Goal: Task Accomplishment & Management: Manage account settings

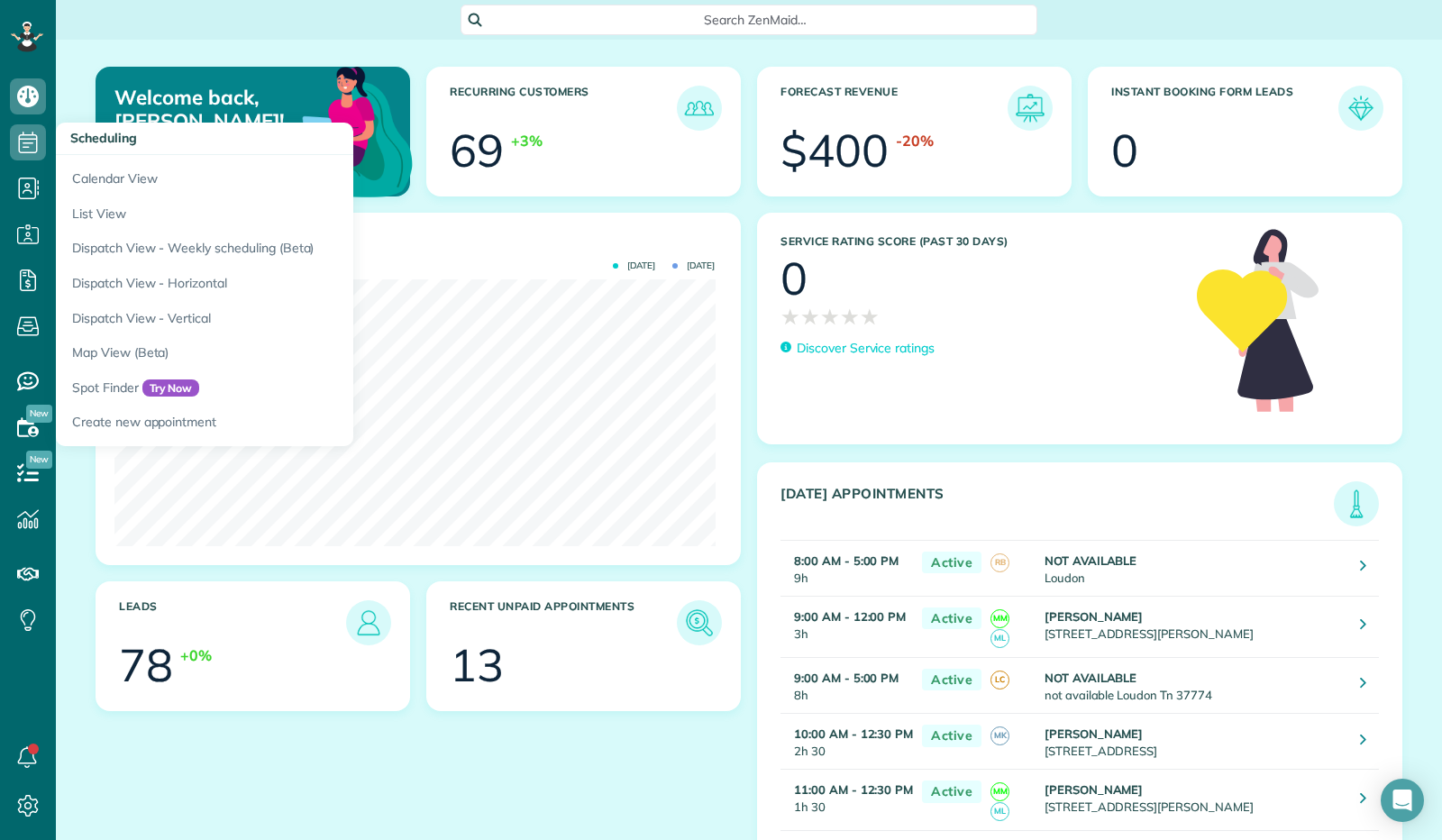
scroll to position [266, 600]
click at [149, 181] on link "Calendar View" at bounding box center [281, 176] width 450 height 42
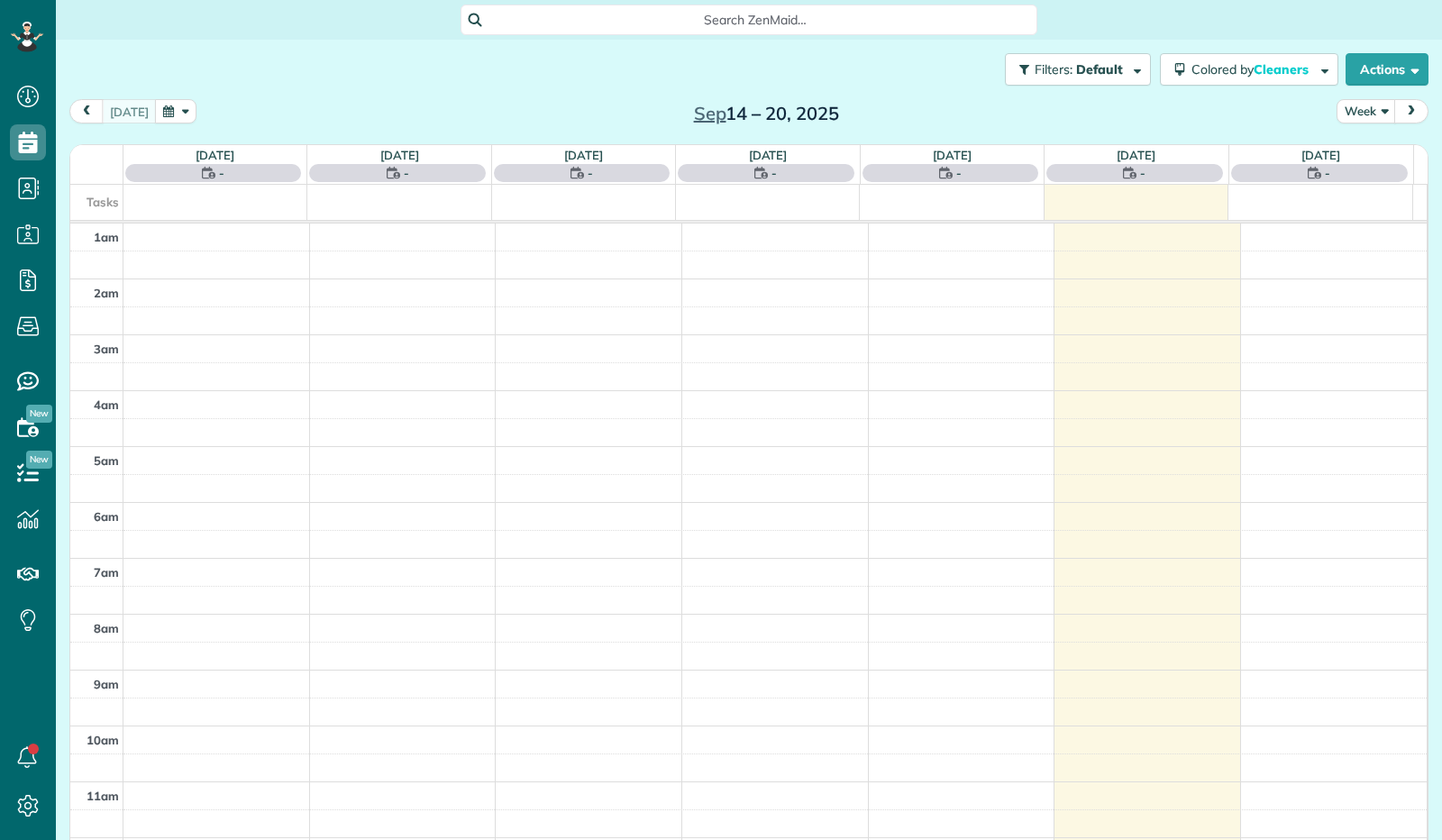
scroll to position [333, 0]
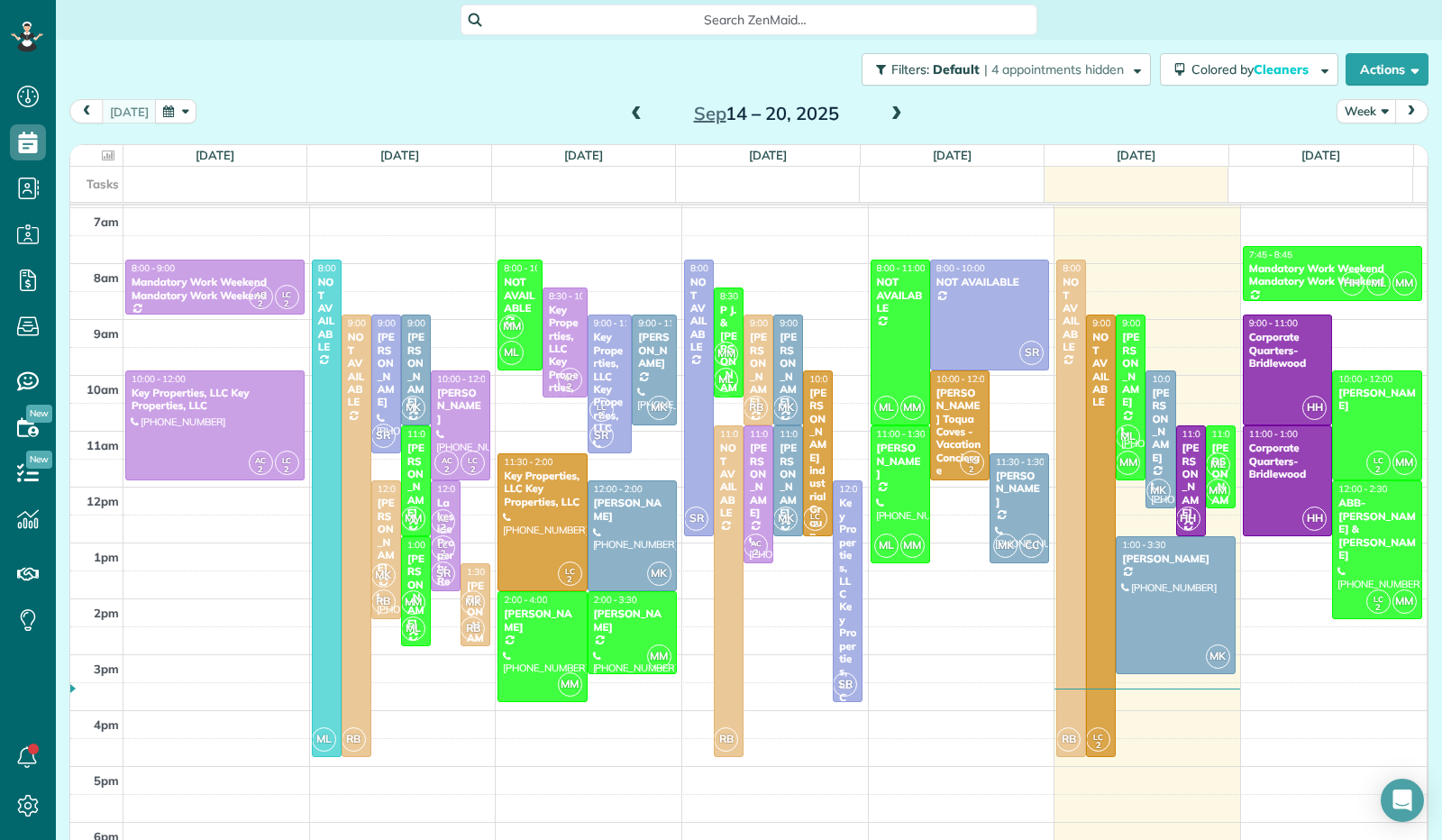
click at [1369, 112] on button "Week" at bounding box center [1366, 111] width 60 height 24
click at [1360, 151] on link "Day" at bounding box center [1408, 153] width 142 height 36
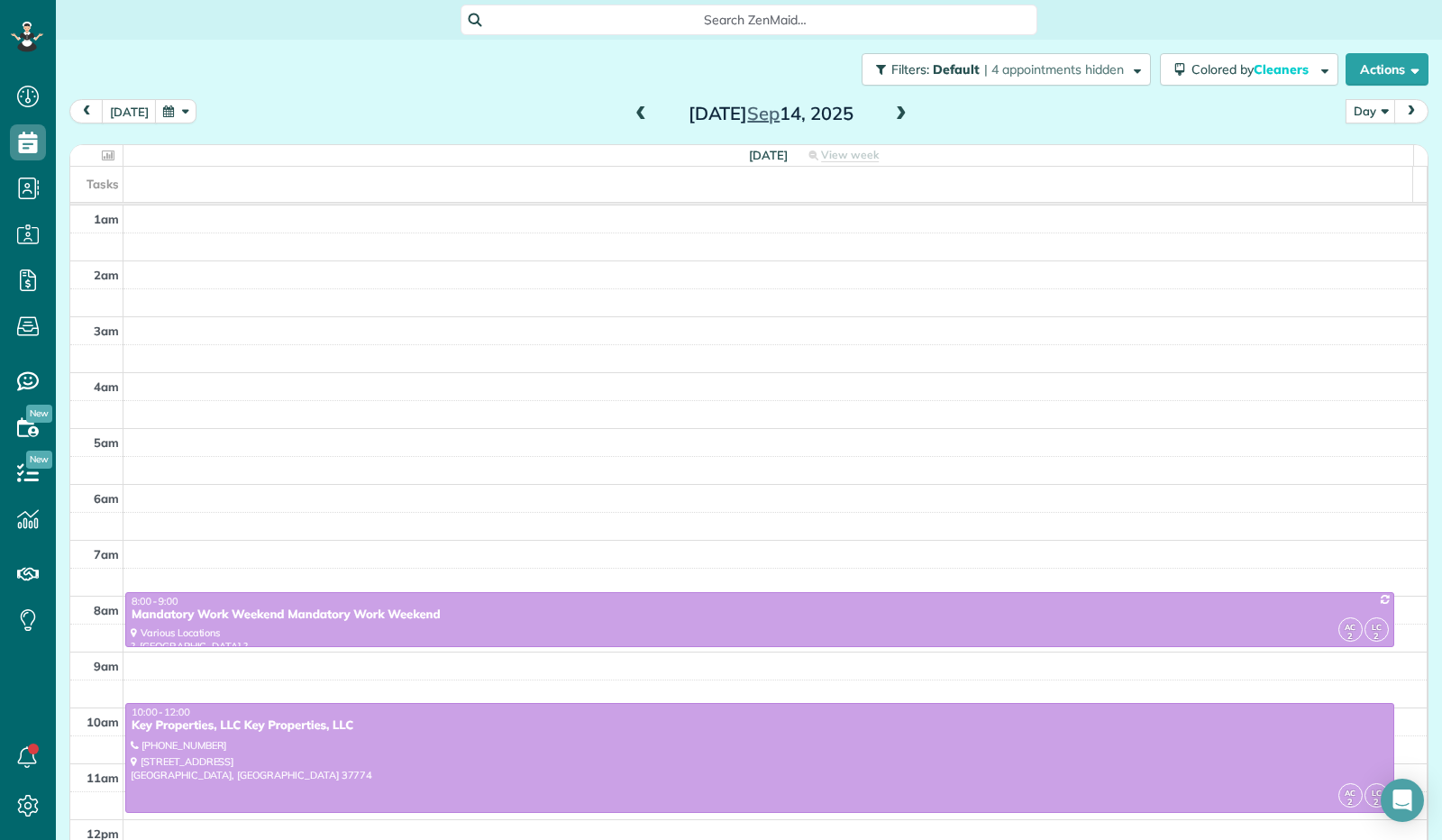
scroll to position [333, 0]
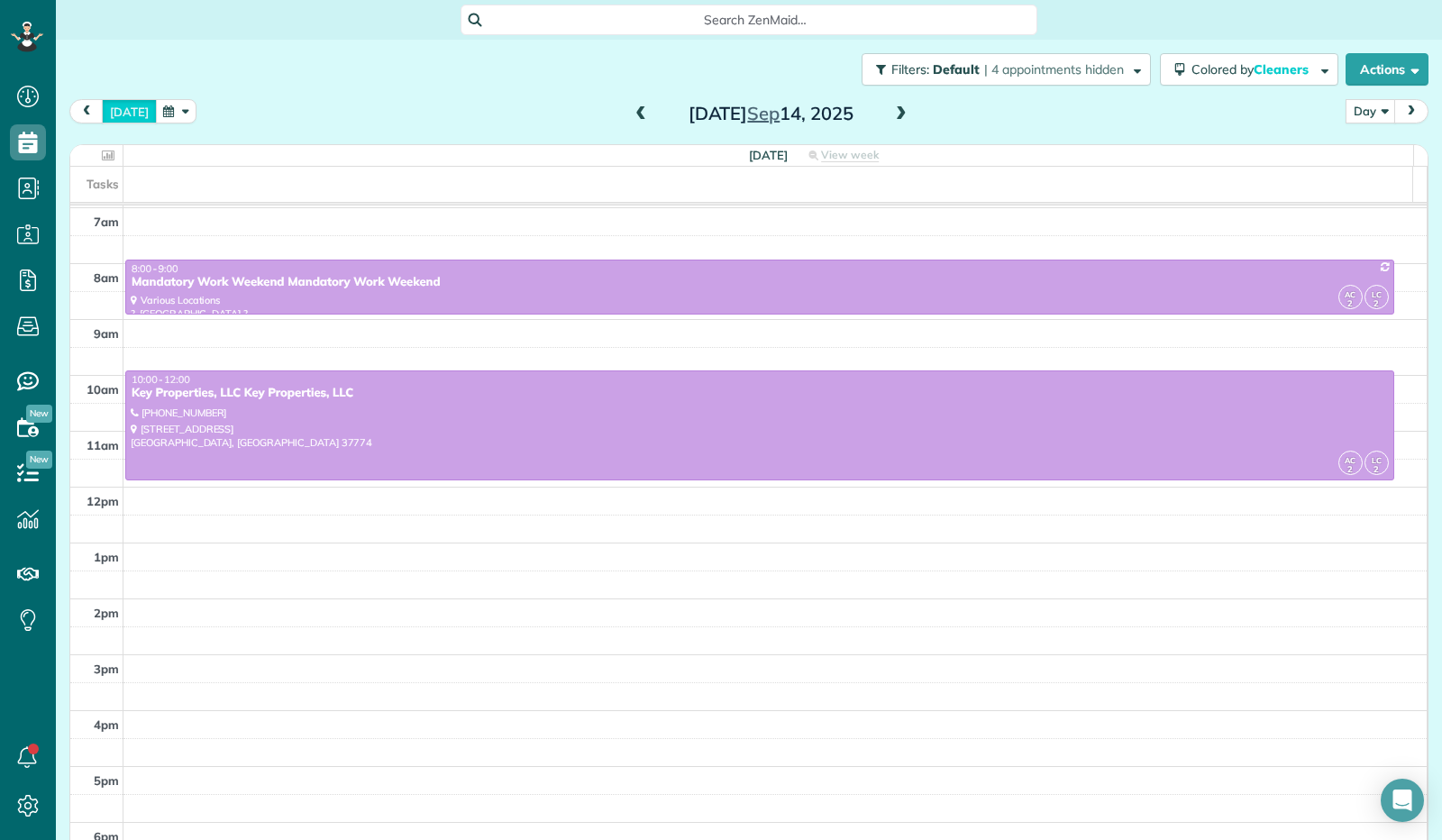
click at [133, 107] on button "today" at bounding box center [129, 111] width 55 height 24
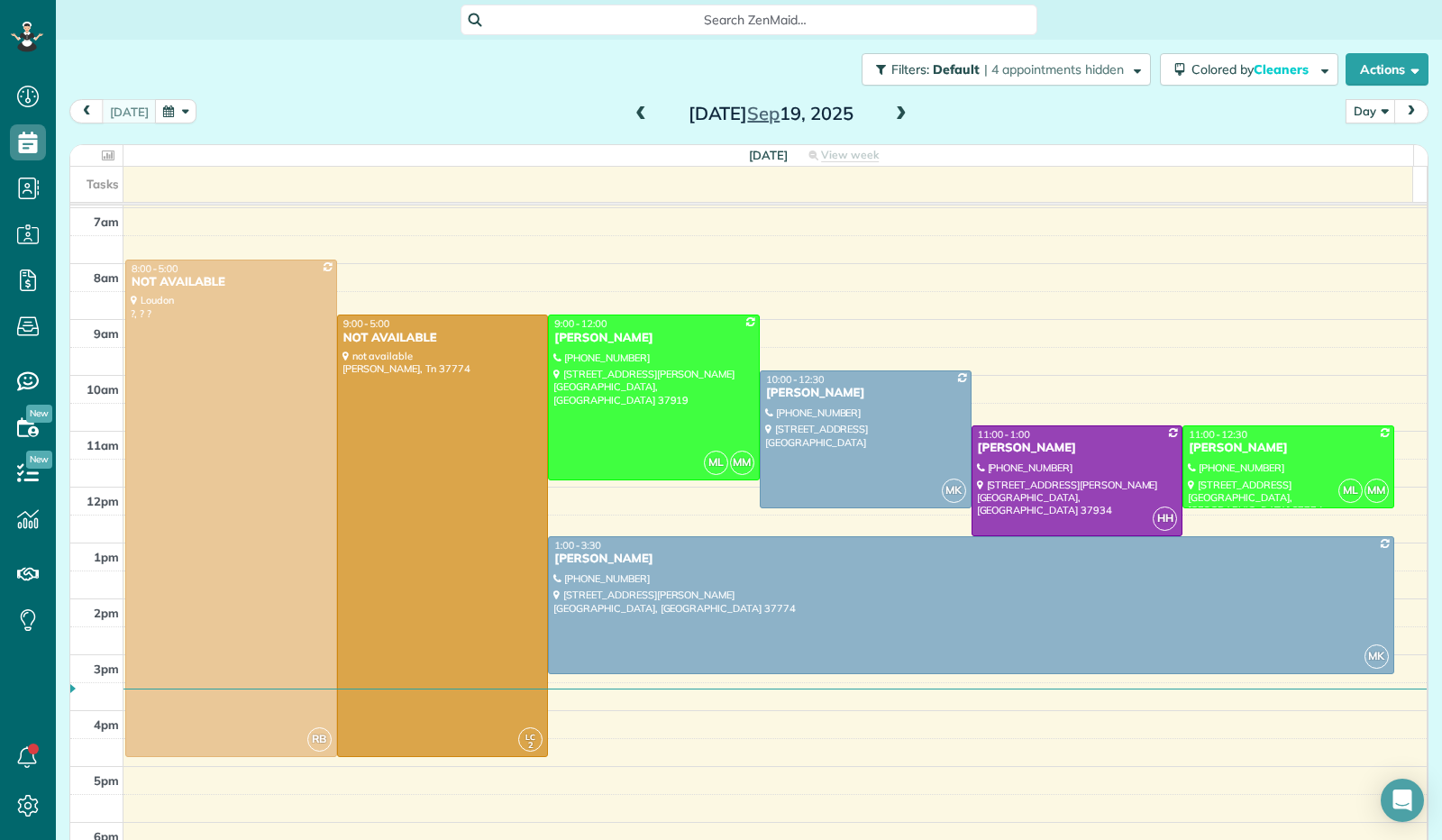
click at [891, 112] on span at bounding box center [901, 114] width 20 height 16
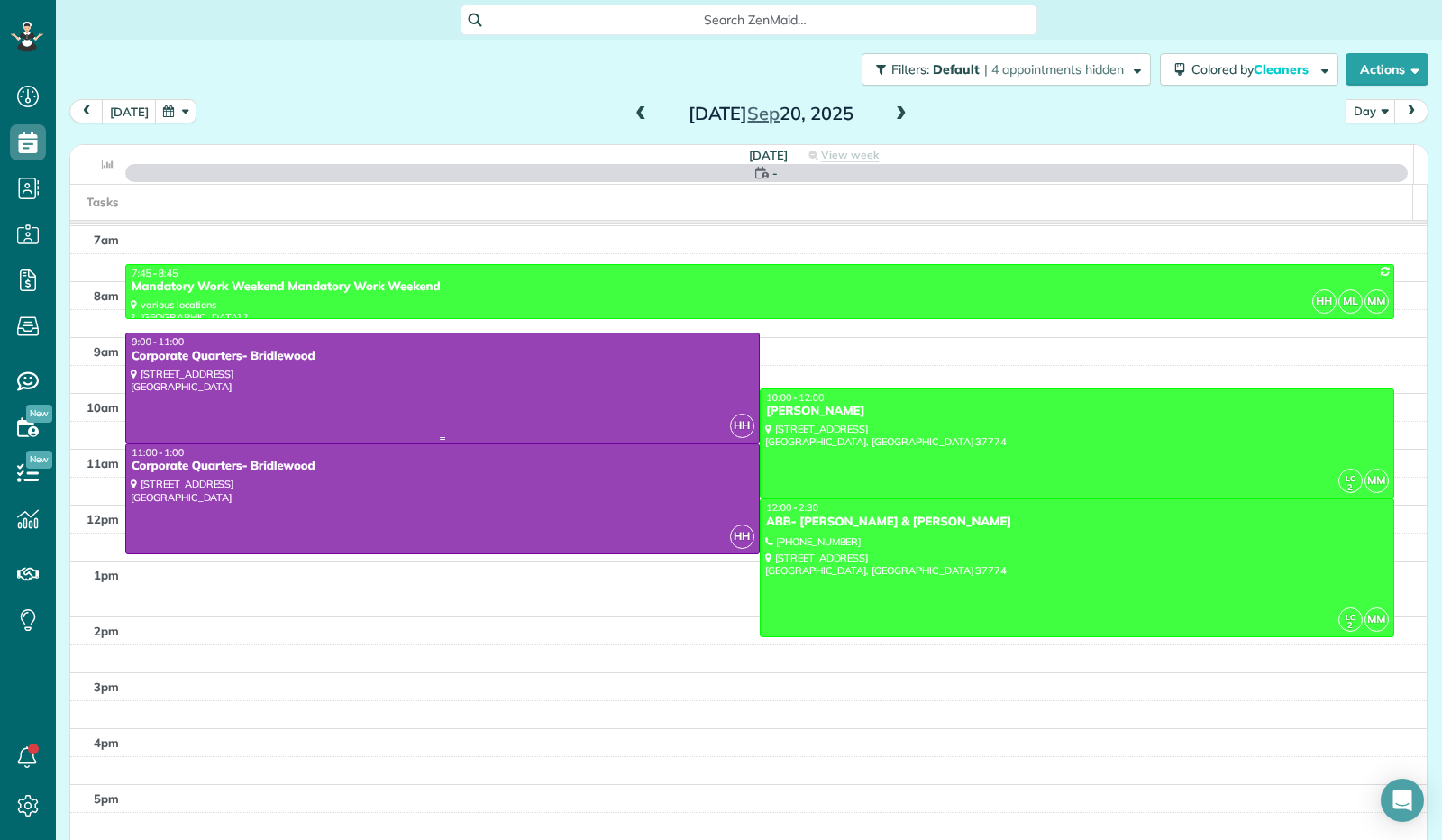
click at [476, 372] on div at bounding box center [442, 388] width 633 height 109
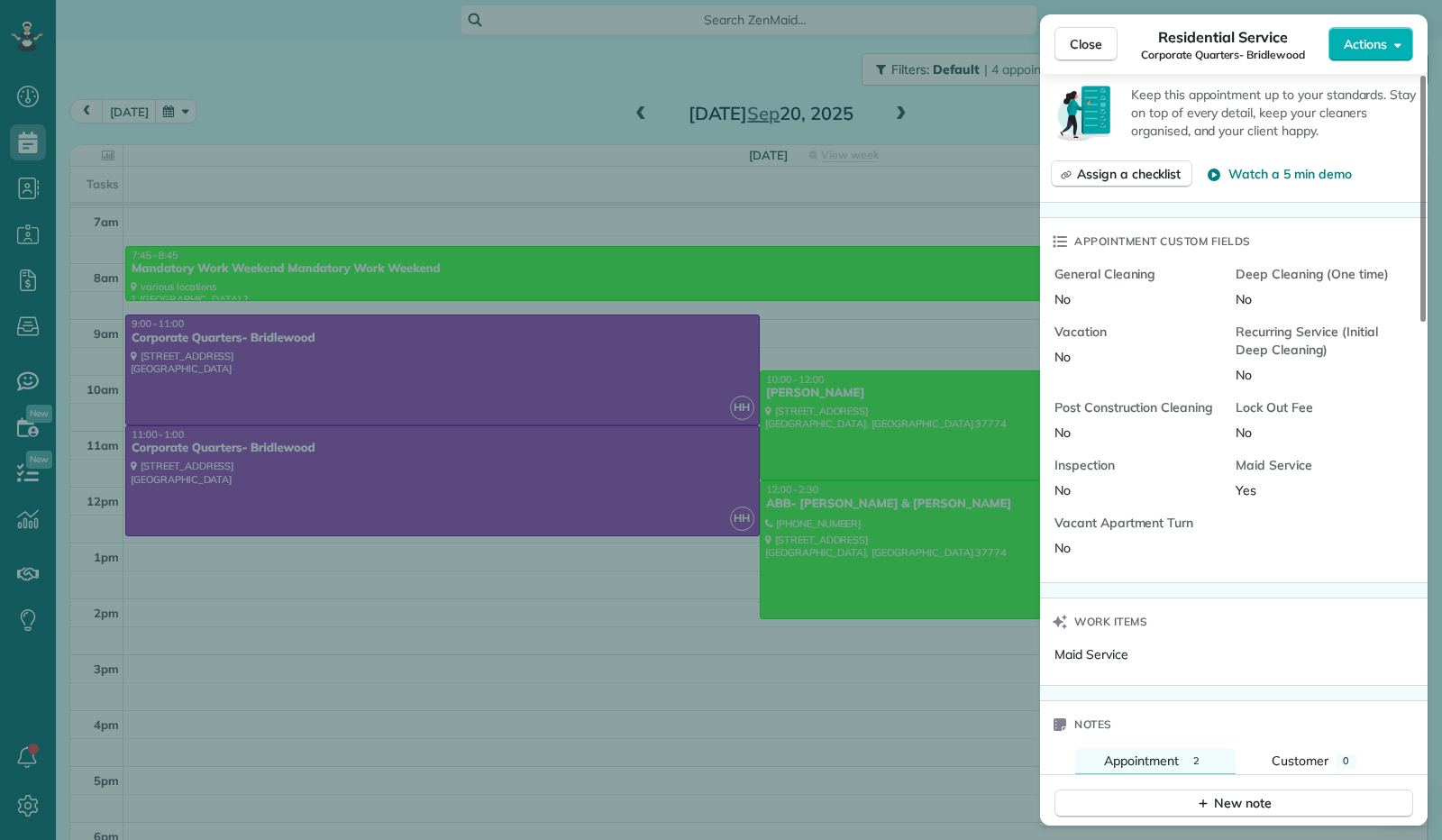
scroll to position [1085, 0]
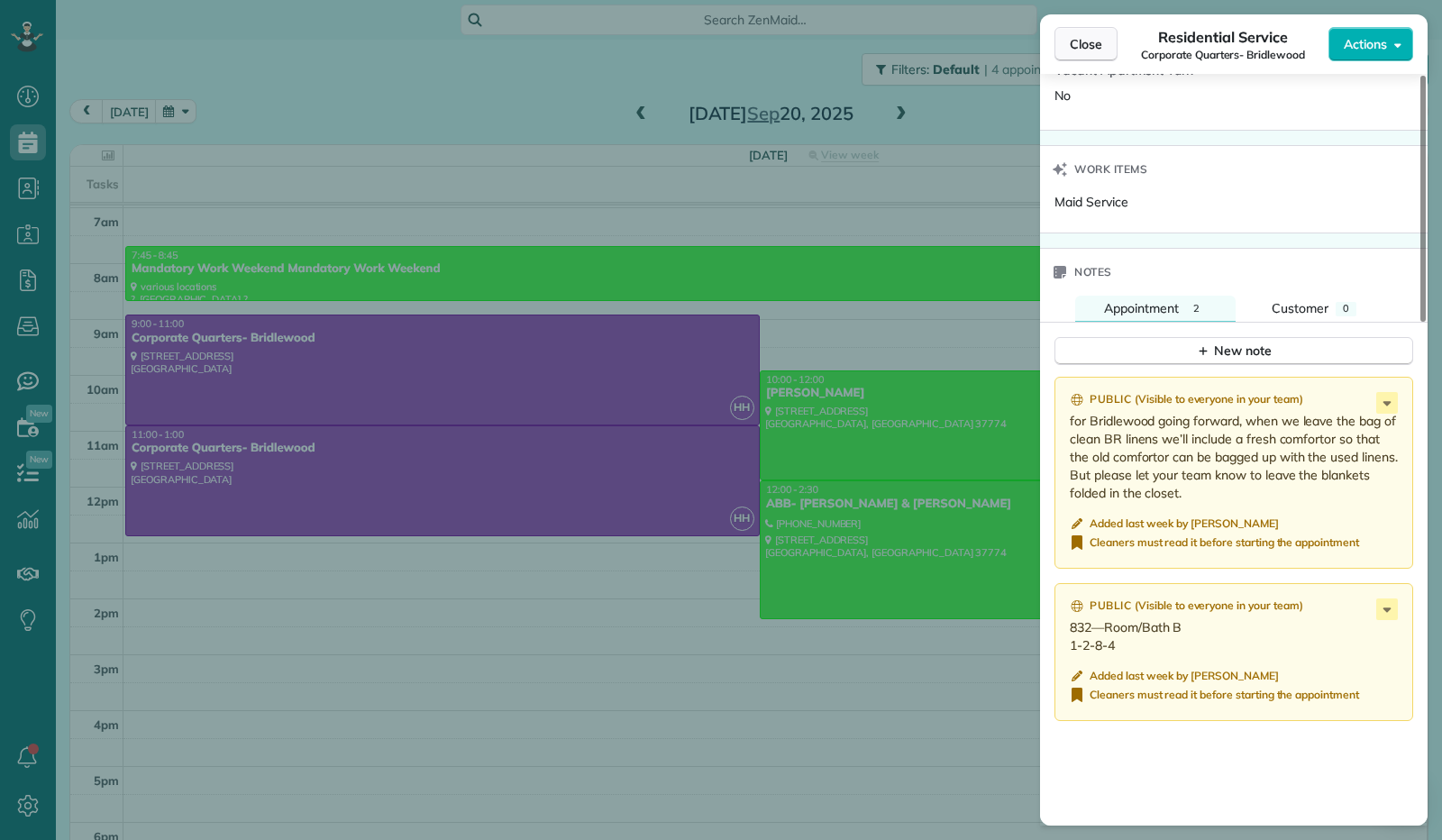
click at [1066, 47] on button "Close" at bounding box center [1086, 44] width 63 height 34
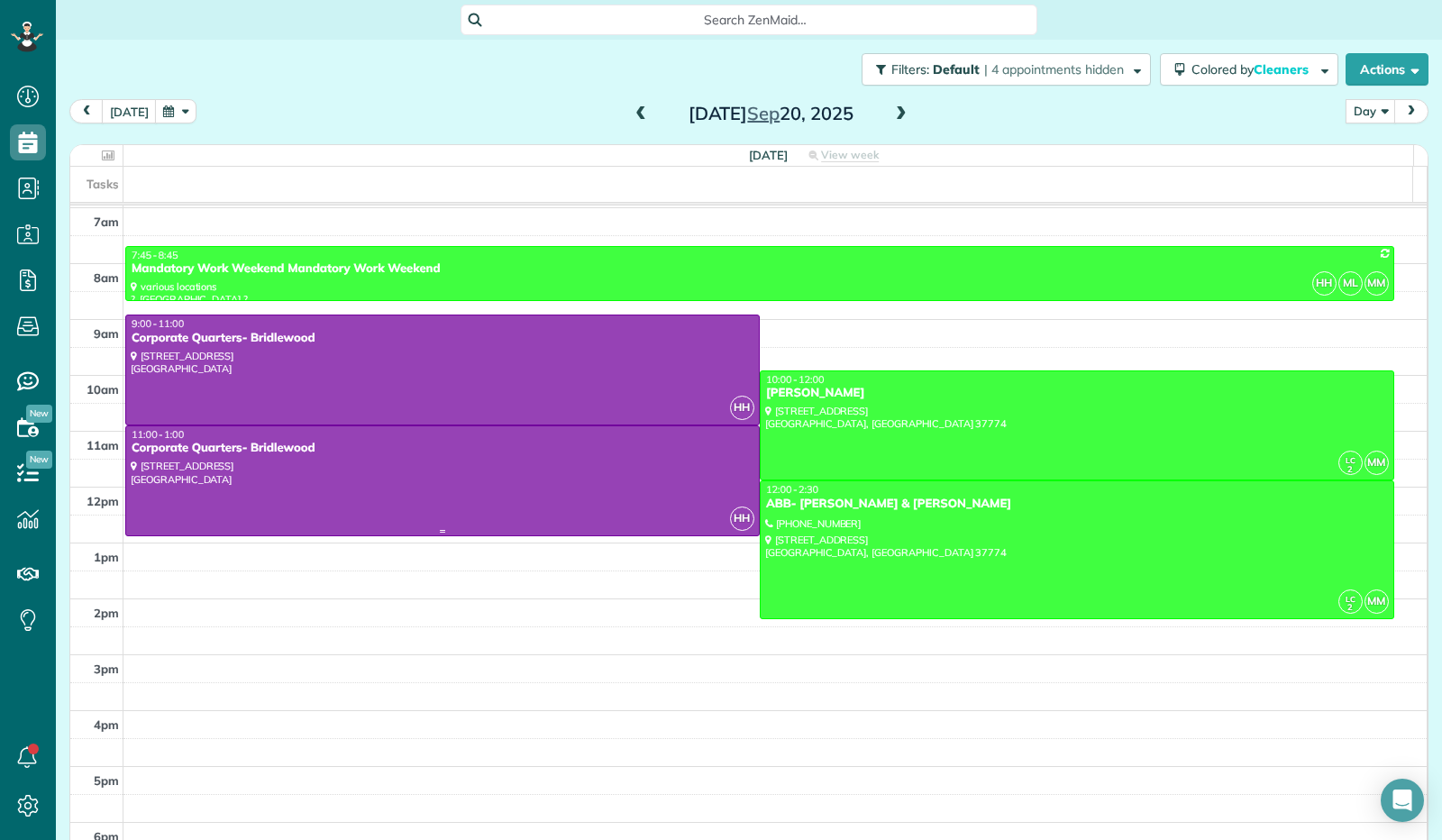
click at [456, 468] on div at bounding box center [442, 480] width 633 height 109
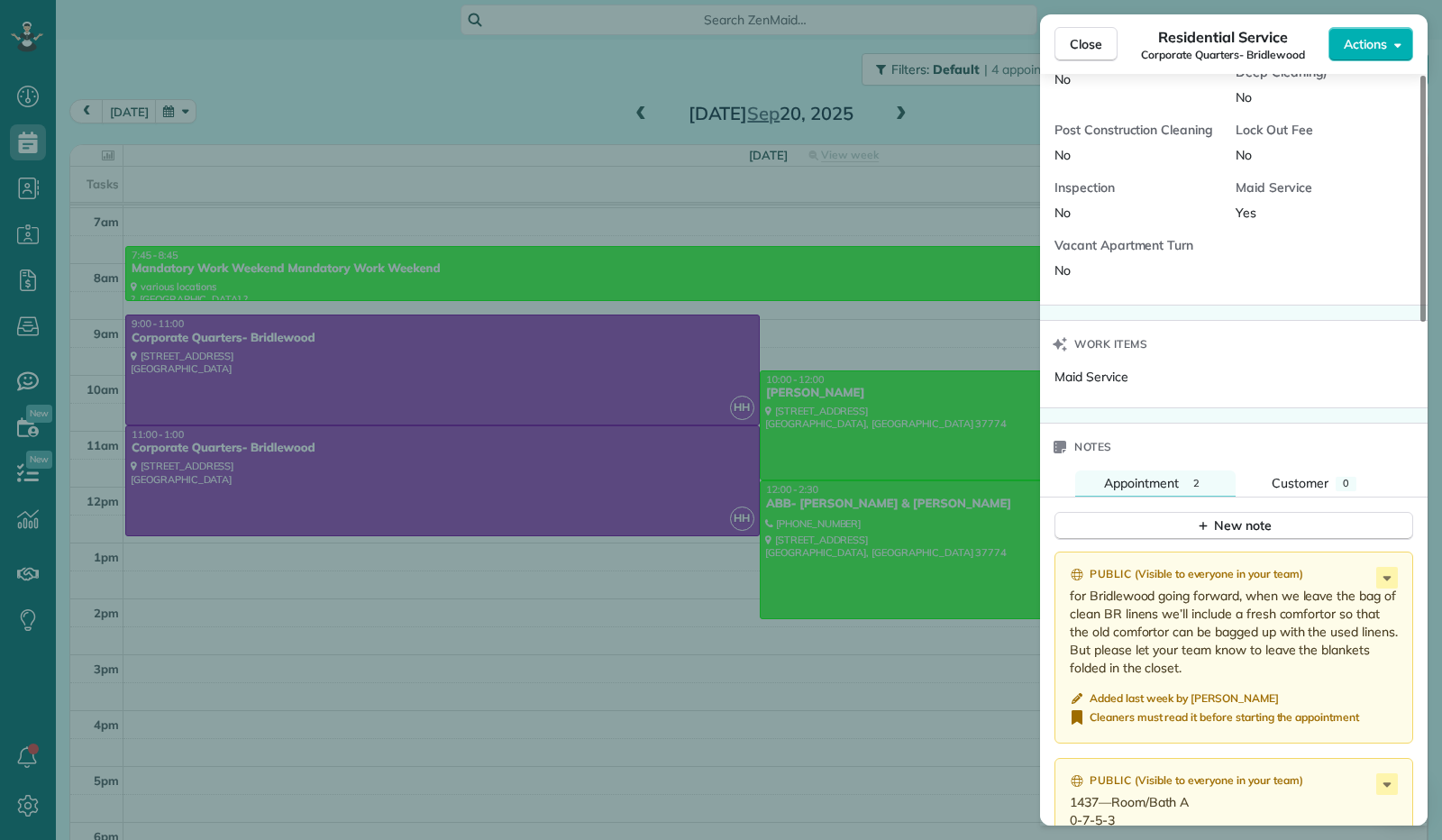
scroll to position [1171, 0]
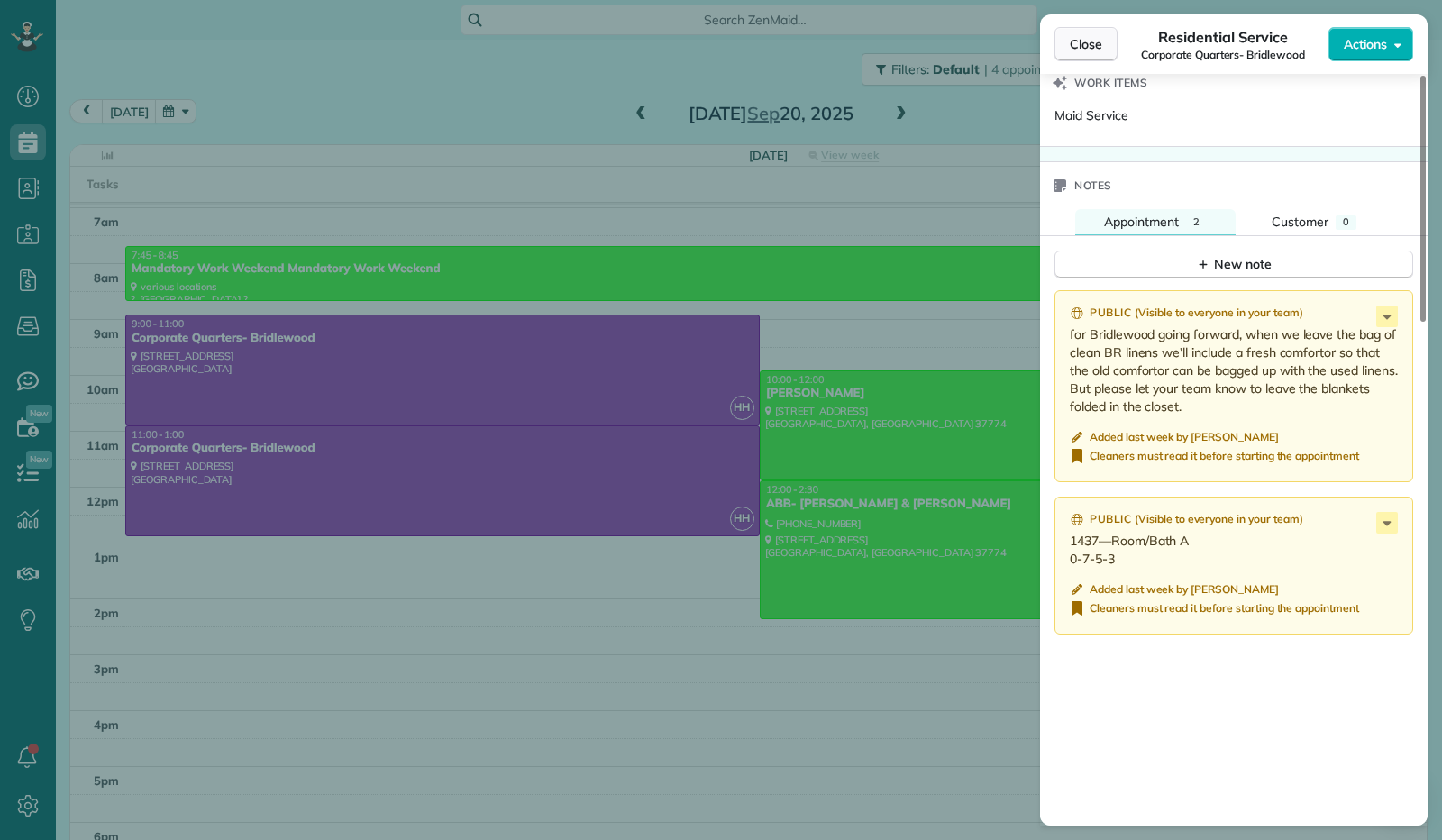
click at [1081, 50] on span "Close" at bounding box center [1086, 44] width 33 height 18
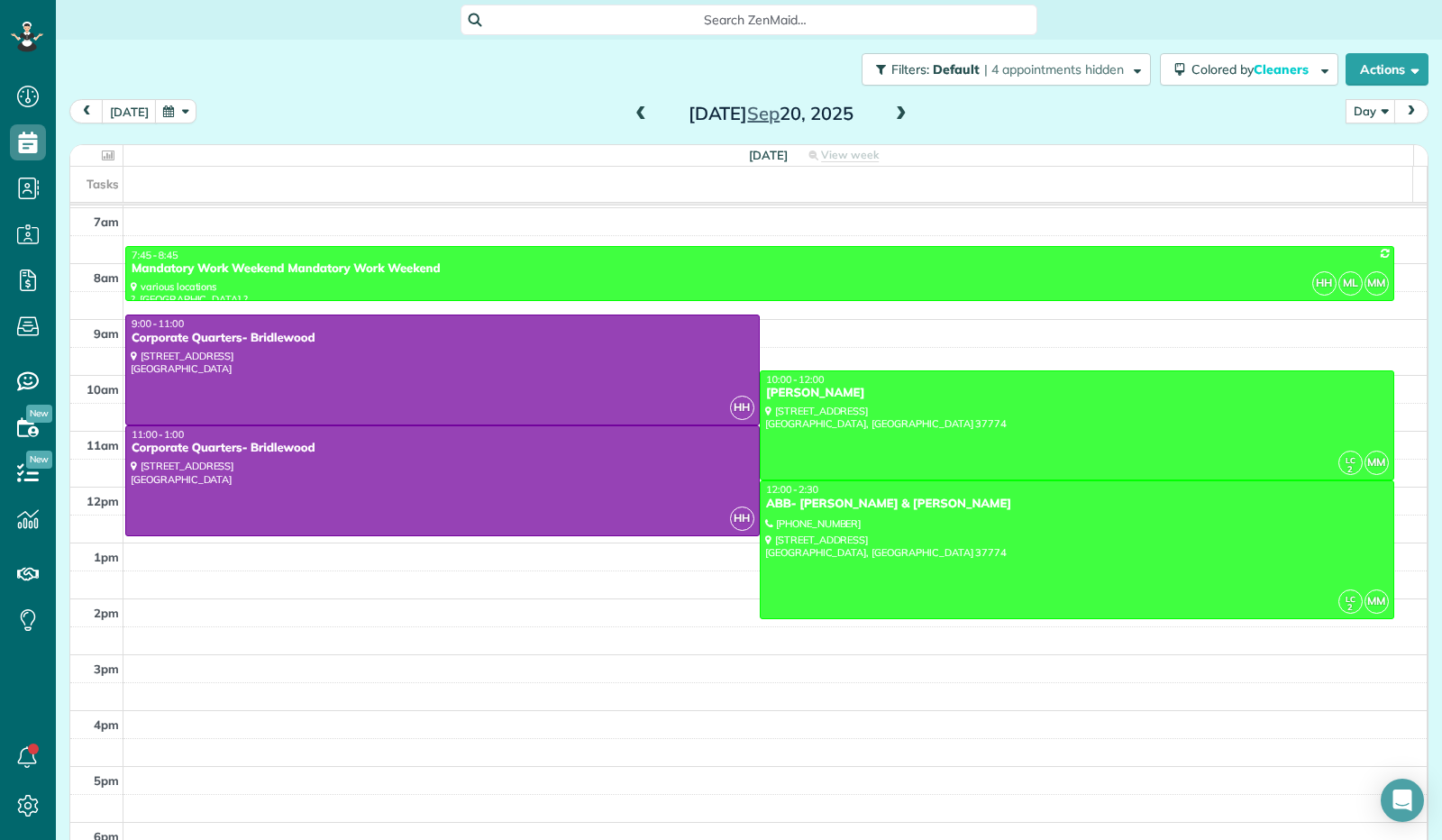
click at [899, 113] on span at bounding box center [901, 114] width 20 height 16
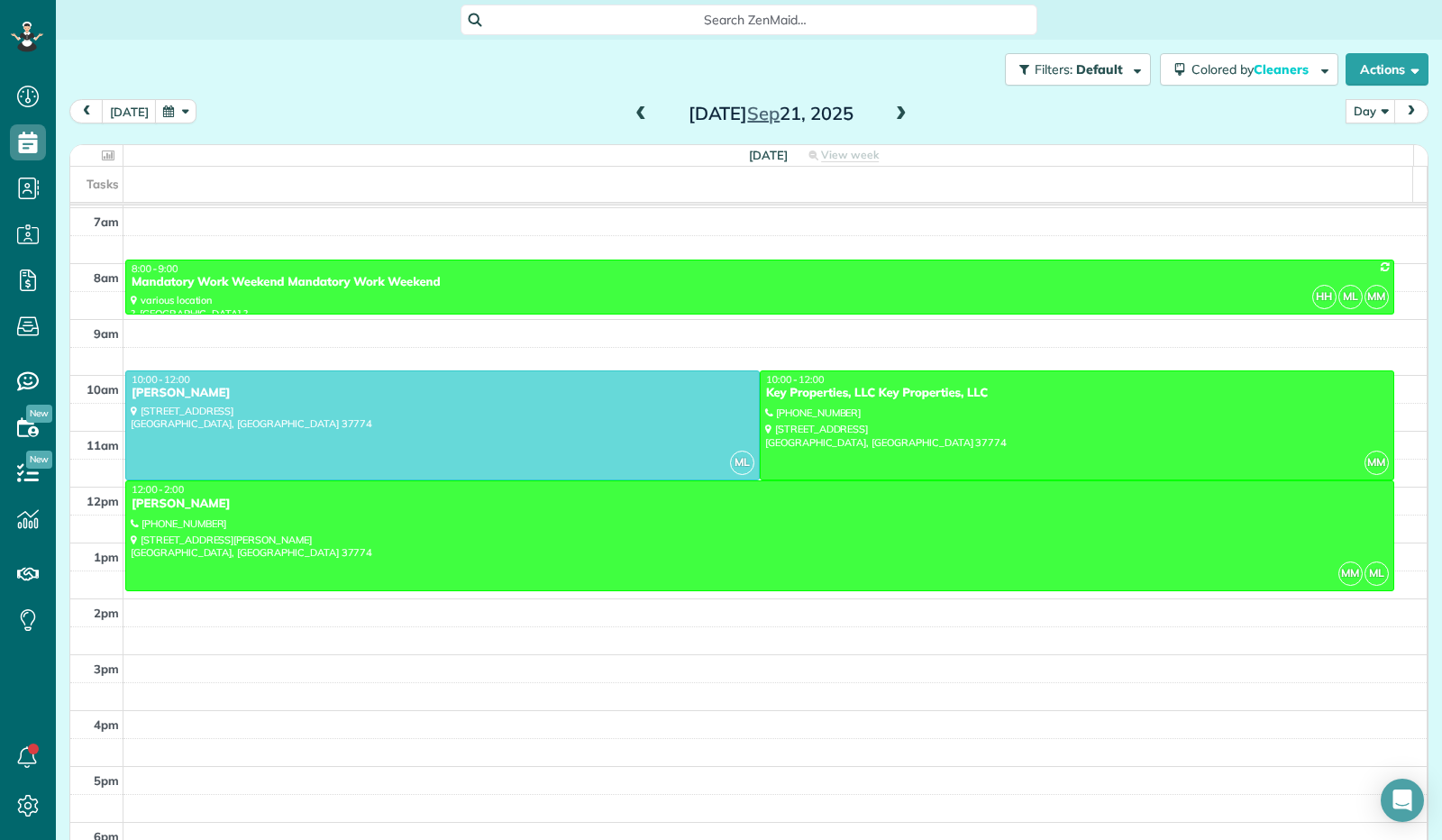
click at [907, 125] on div "today Day Day Week Month Sunday Sep 21, 2025" at bounding box center [749, 115] width 1359 height 34
click at [892, 119] on span at bounding box center [901, 114] width 20 height 16
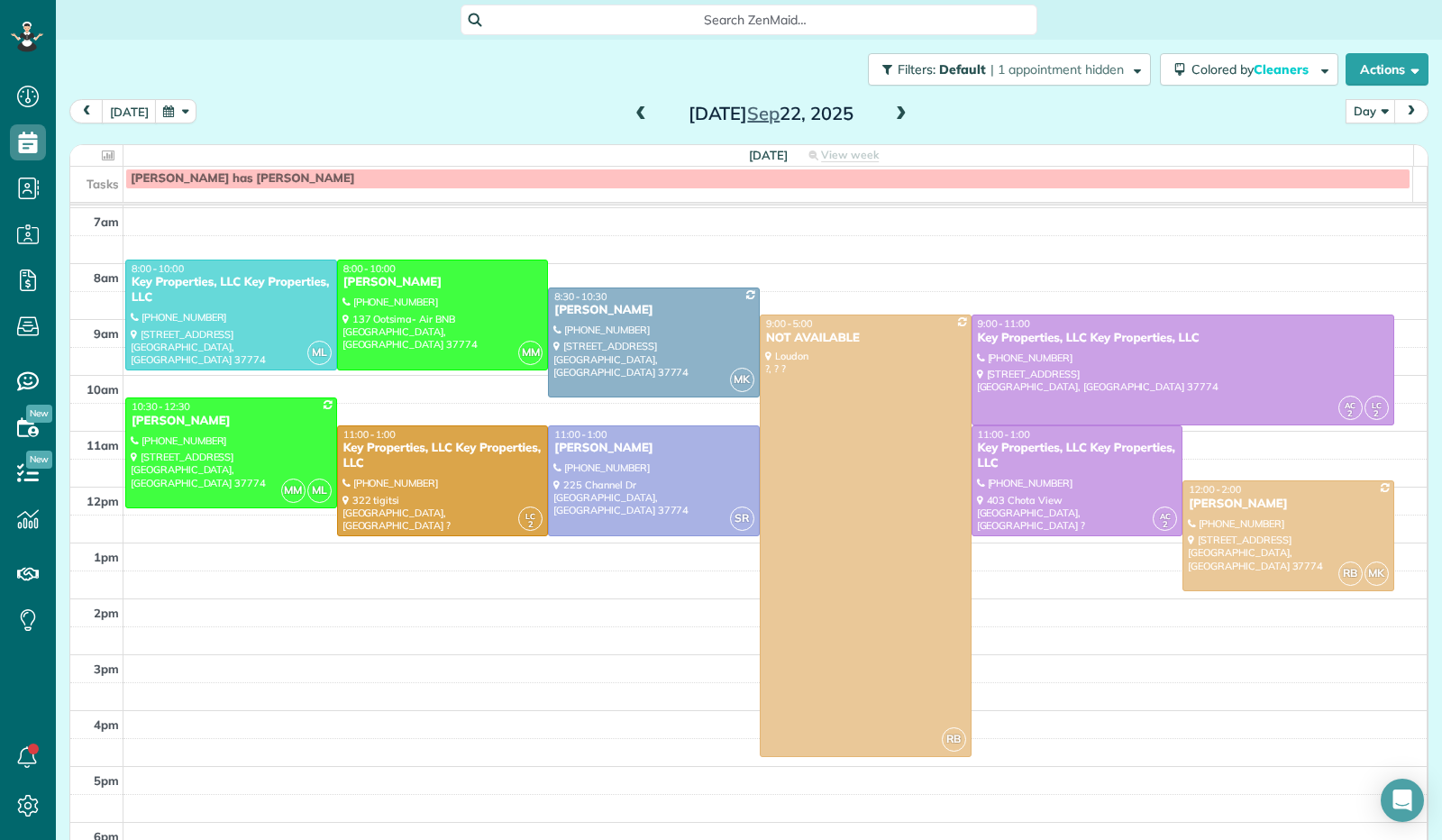
click at [892, 119] on span at bounding box center [901, 114] width 20 height 16
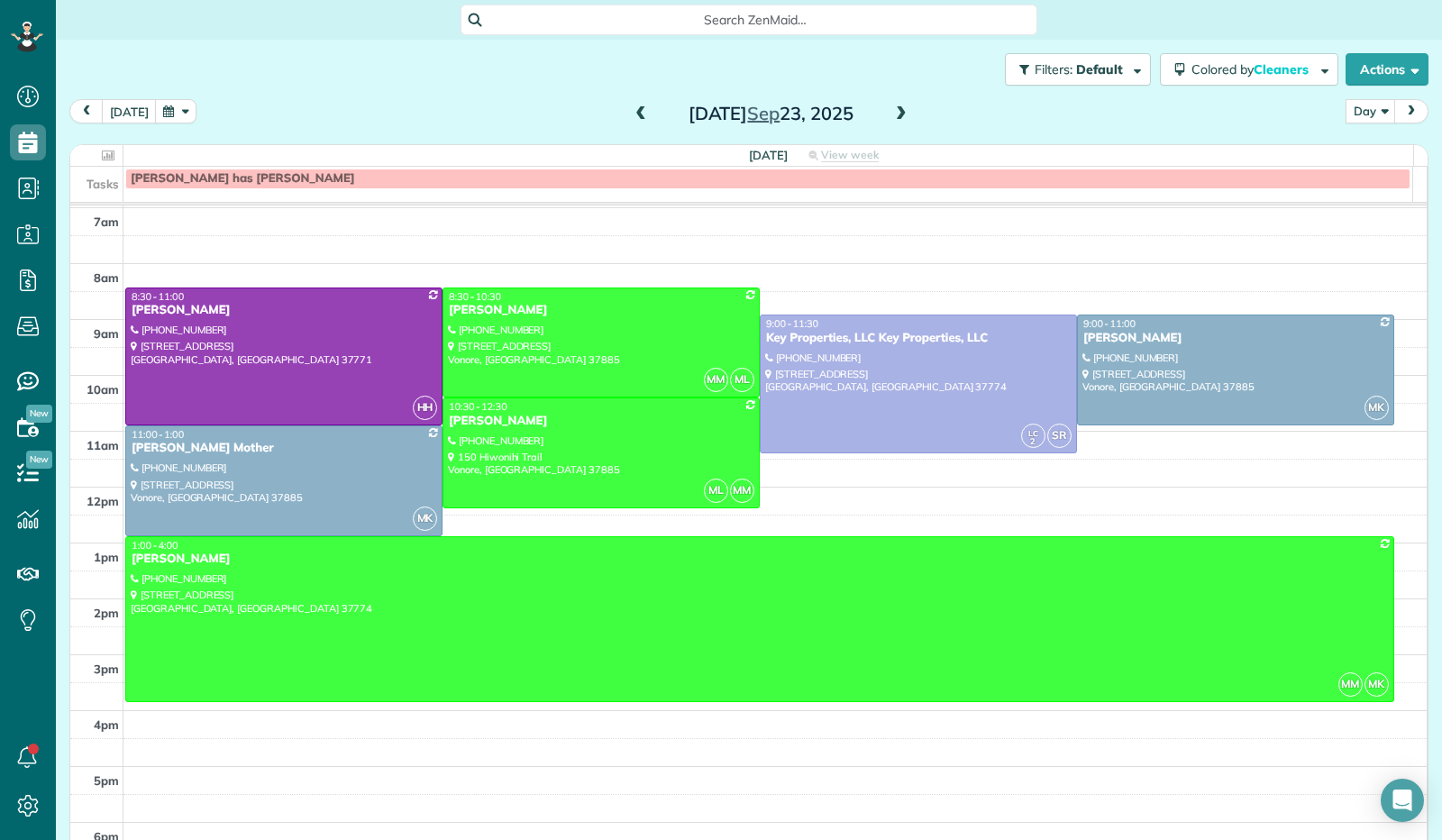
click at [895, 121] on span at bounding box center [901, 114] width 20 height 16
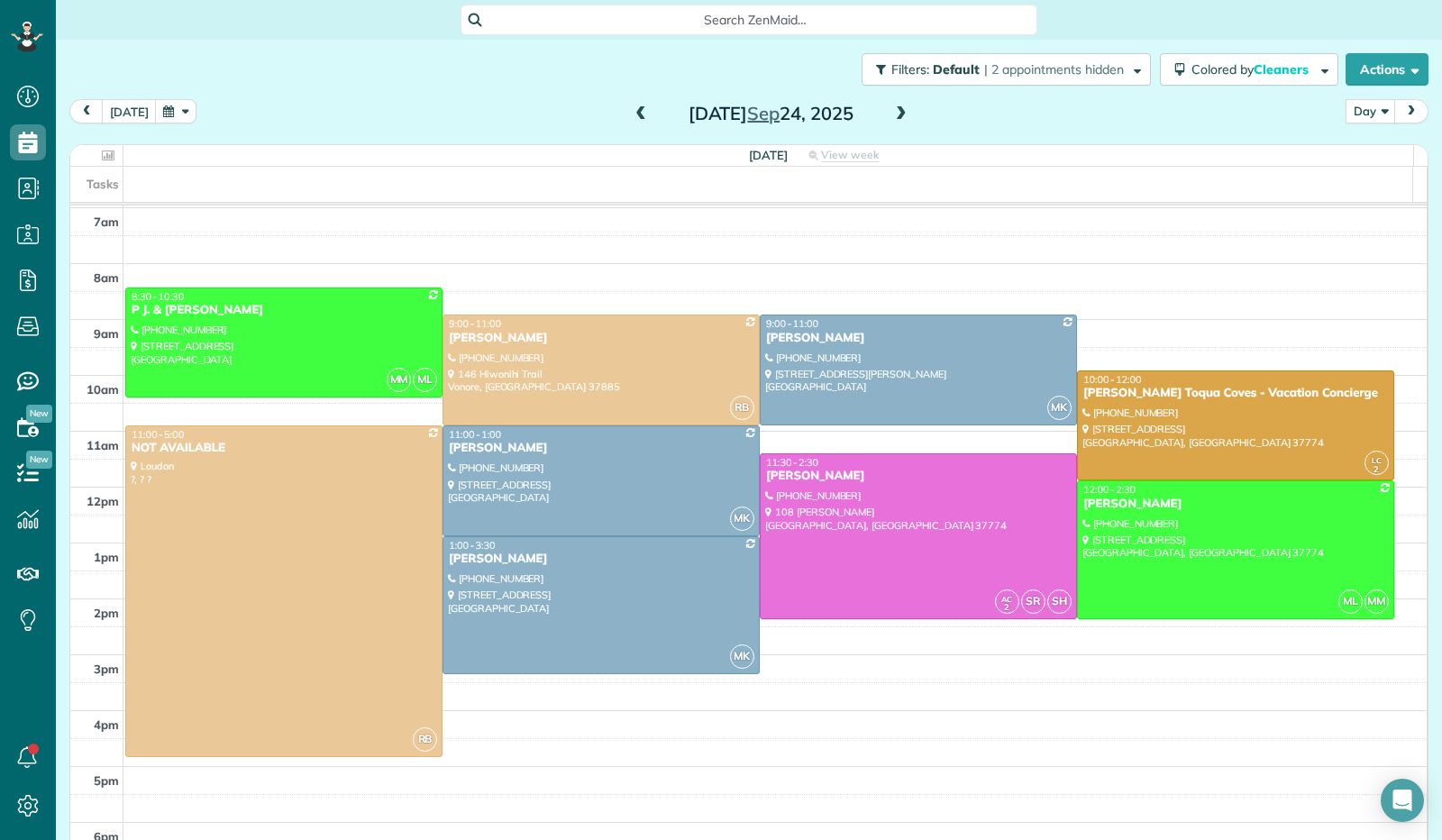
click at [895, 117] on span at bounding box center [901, 114] width 20 height 16
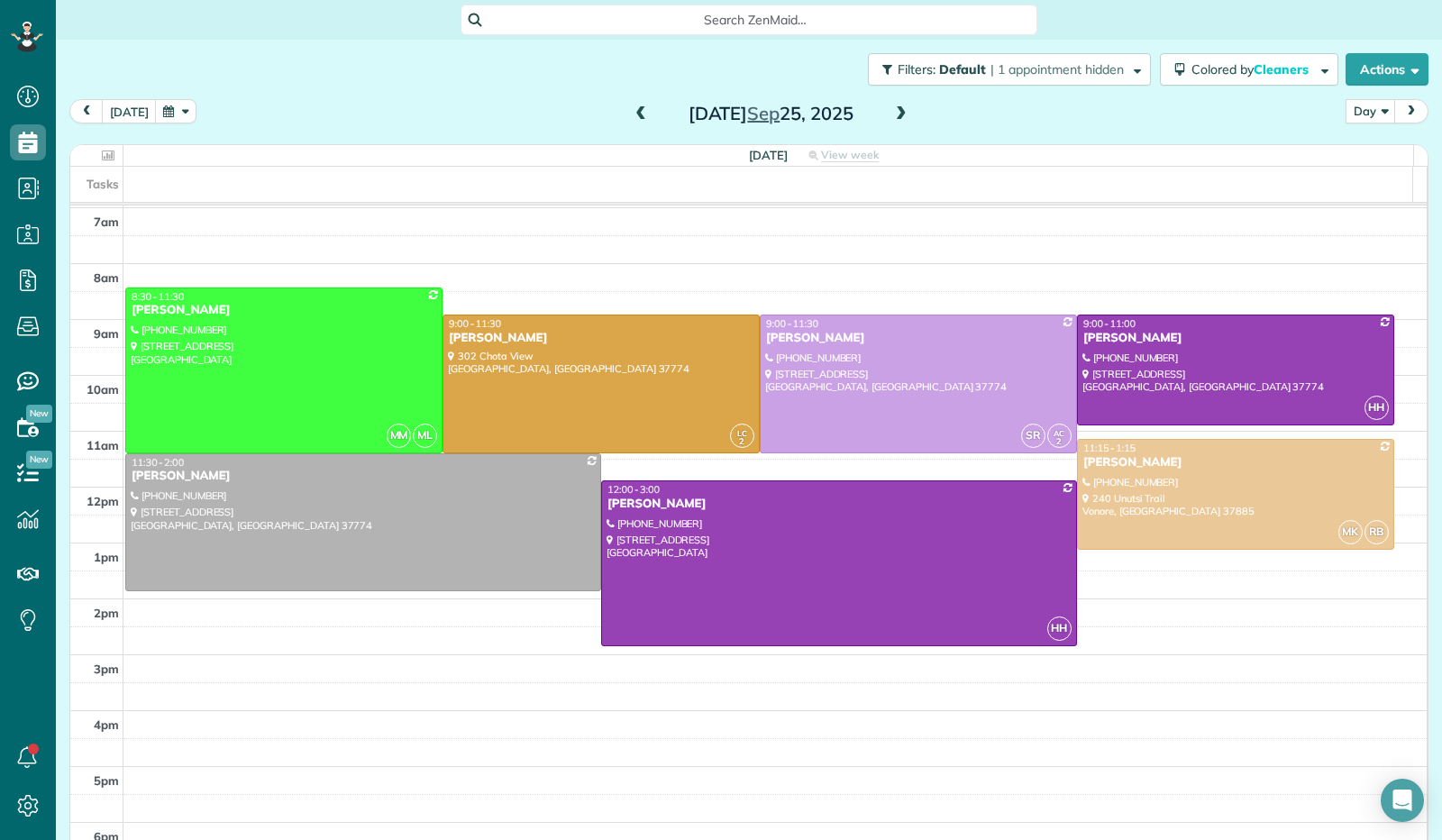
click at [895, 117] on span at bounding box center [901, 114] width 20 height 16
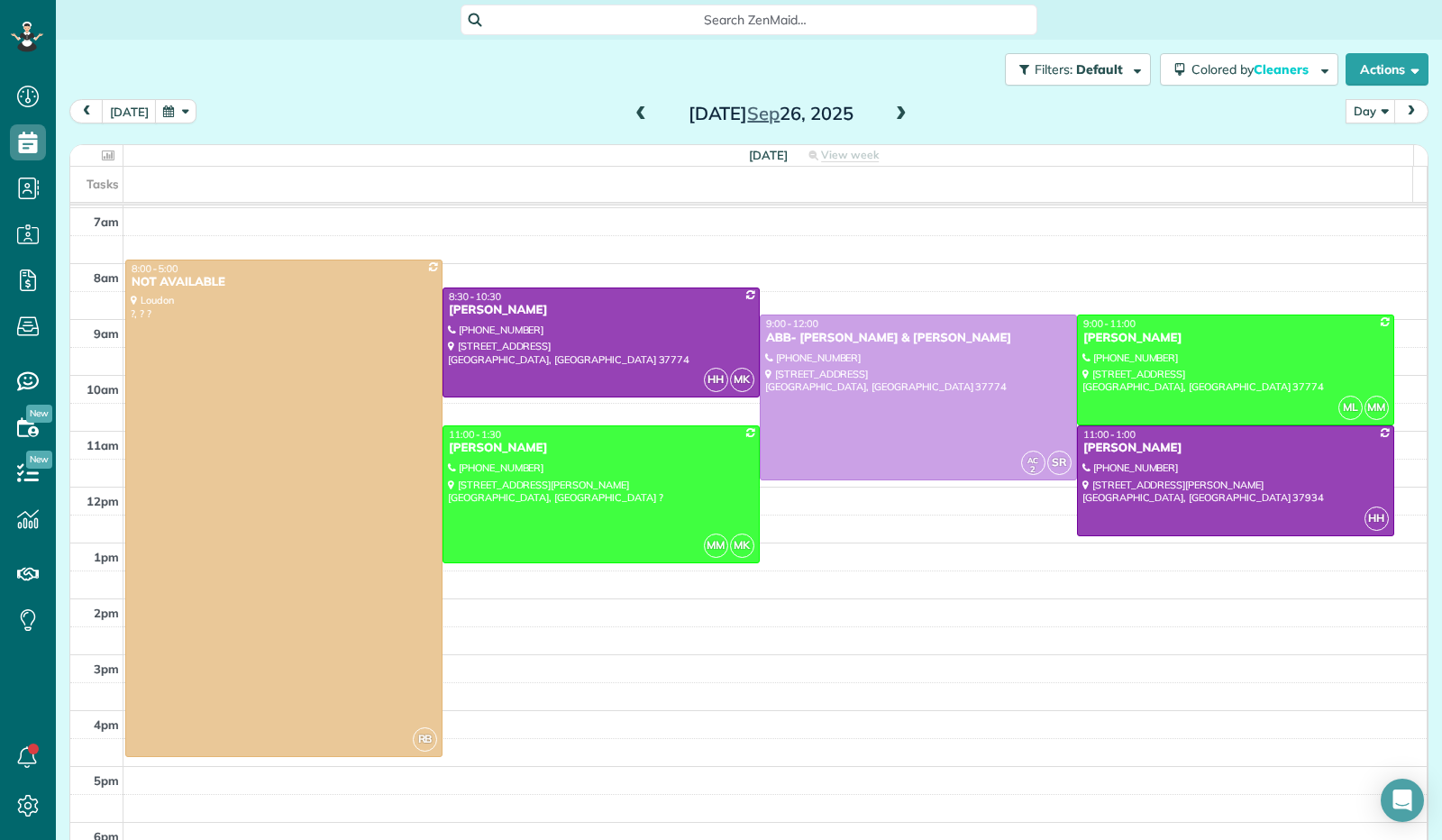
click at [895, 114] on span at bounding box center [901, 114] width 20 height 16
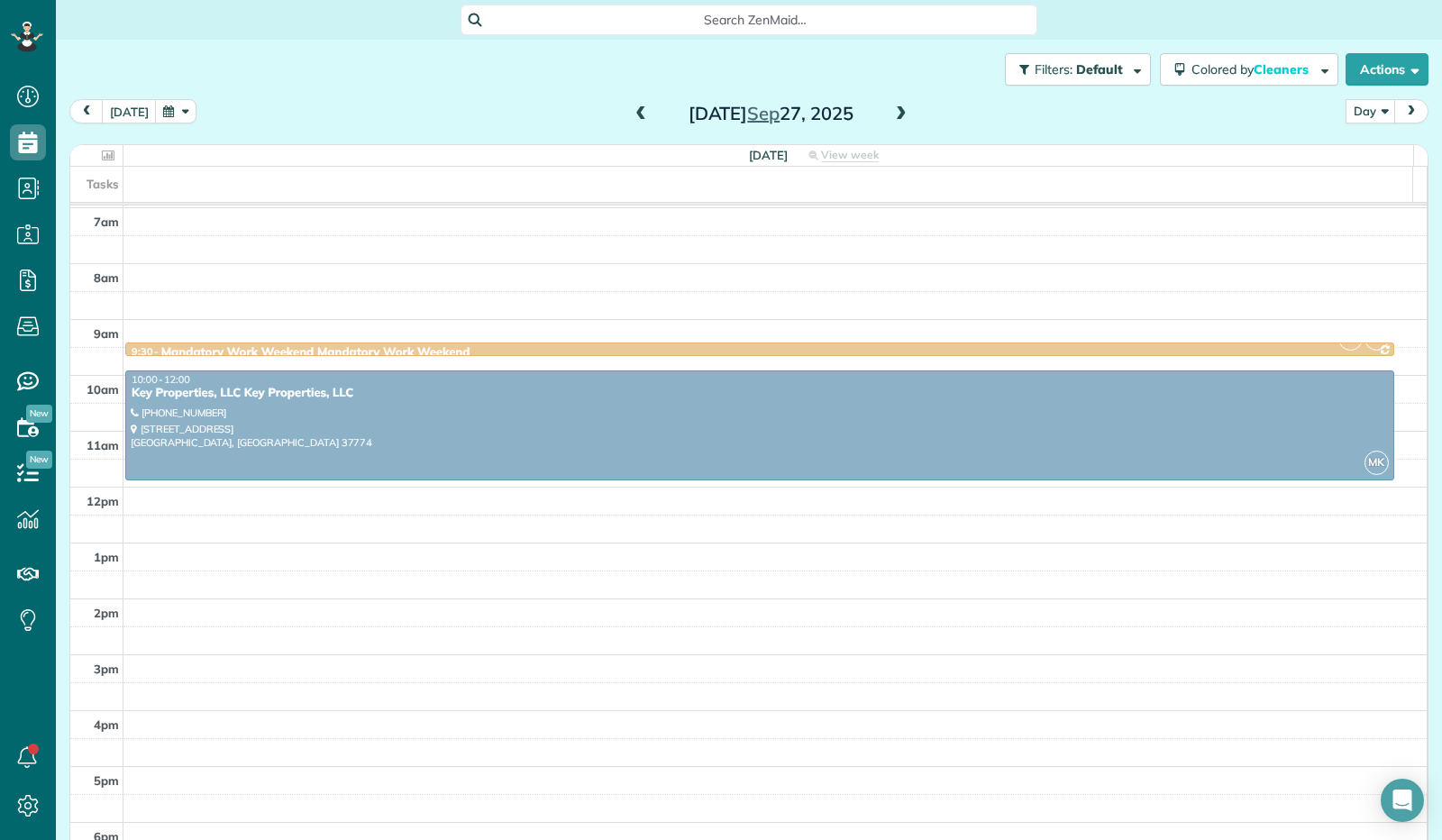
click at [895, 111] on span at bounding box center [901, 114] width 20 height 16
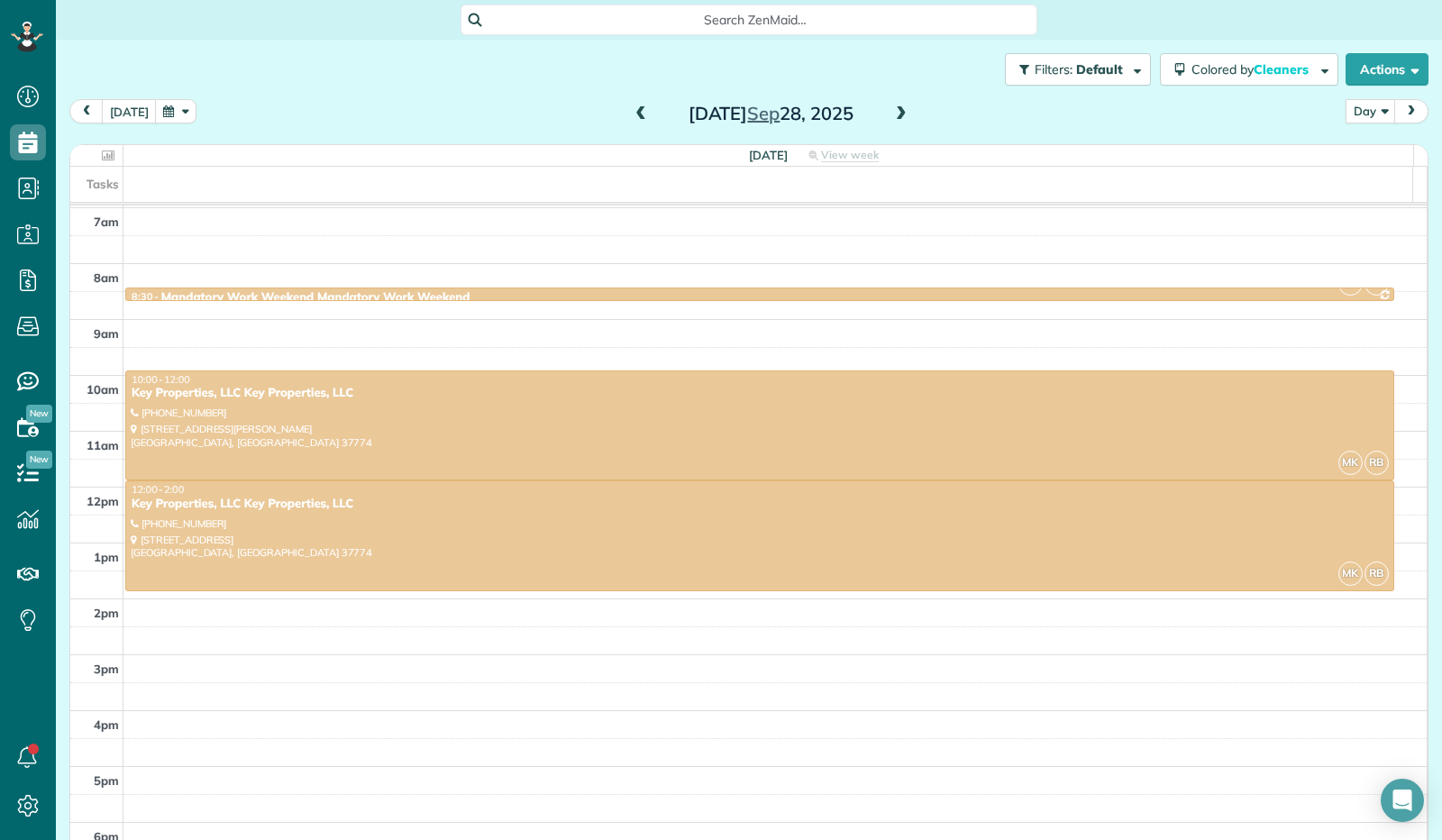
click at [895, 108] on span at bounding box center [901, 114] width 20 height 16
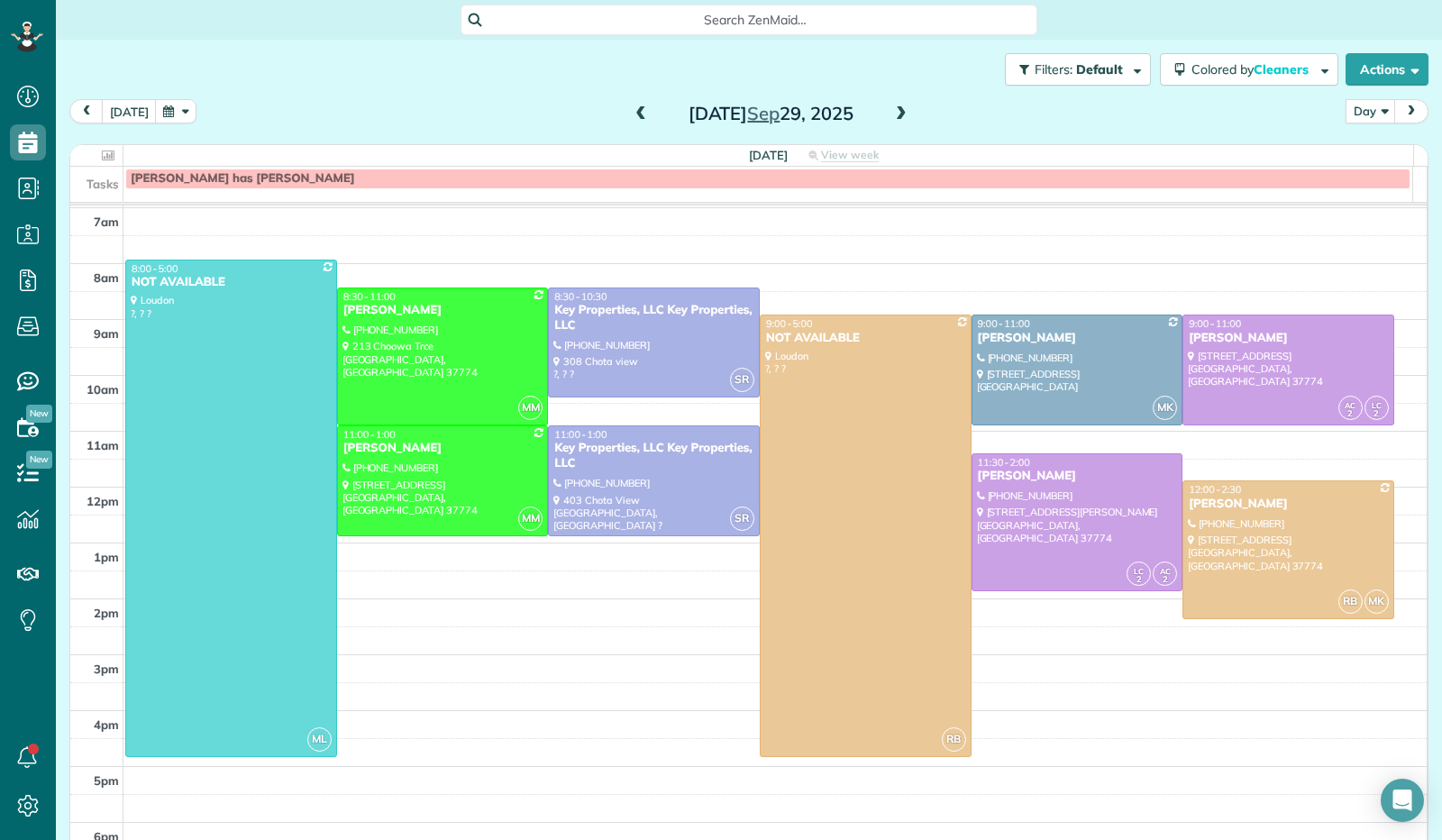
click at [893, 113] on span at bounding box center [901, 114] width 20 height 16
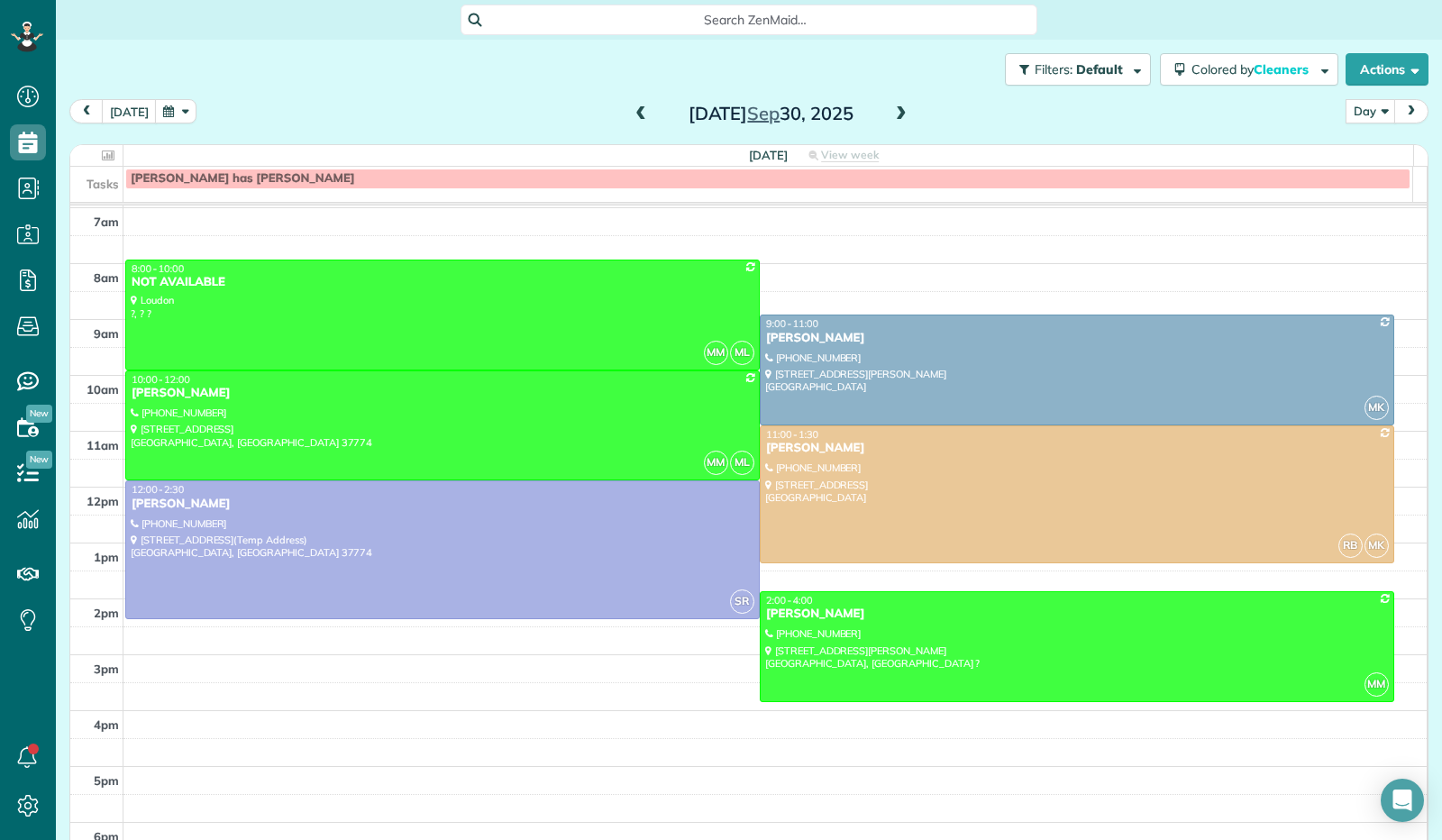
click at [893, 113] on span at bounding box center [901, 114] width 20 height 16
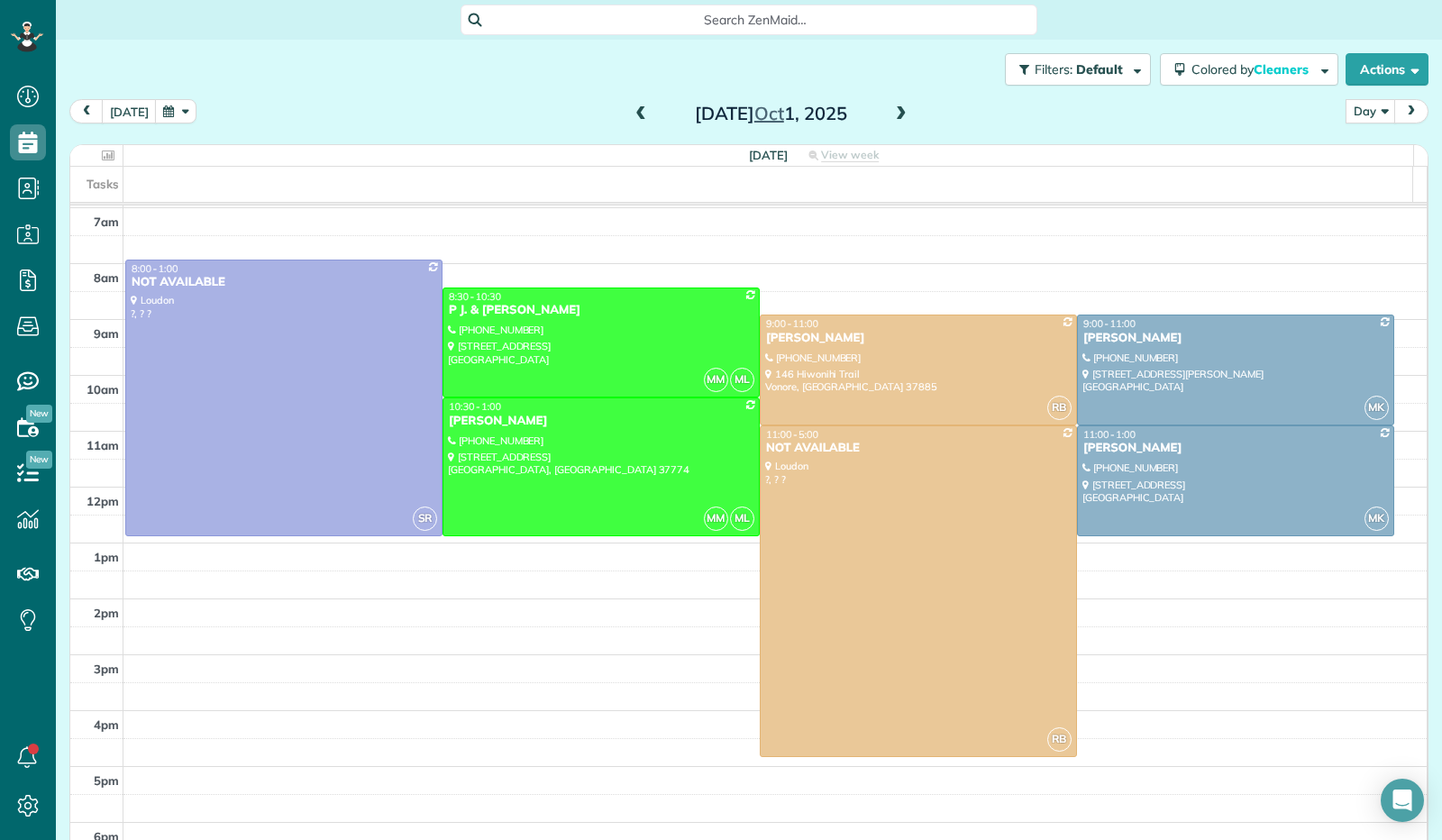
click at [892, 127] on span at bounding box center [901, 114] width 20 height 27
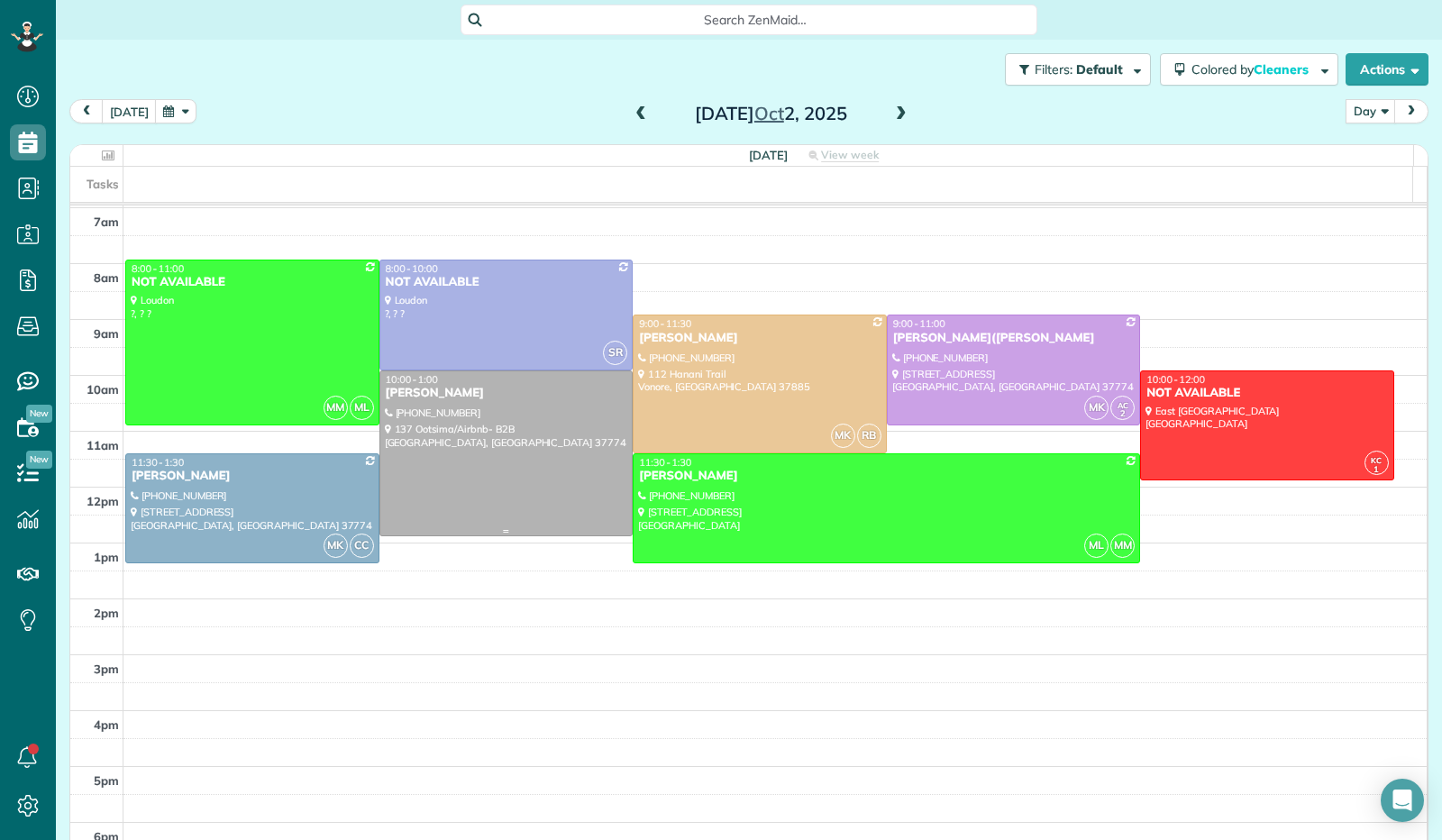
click at [537, 424] on div at bounding box center [507, 453] width 252 height 164
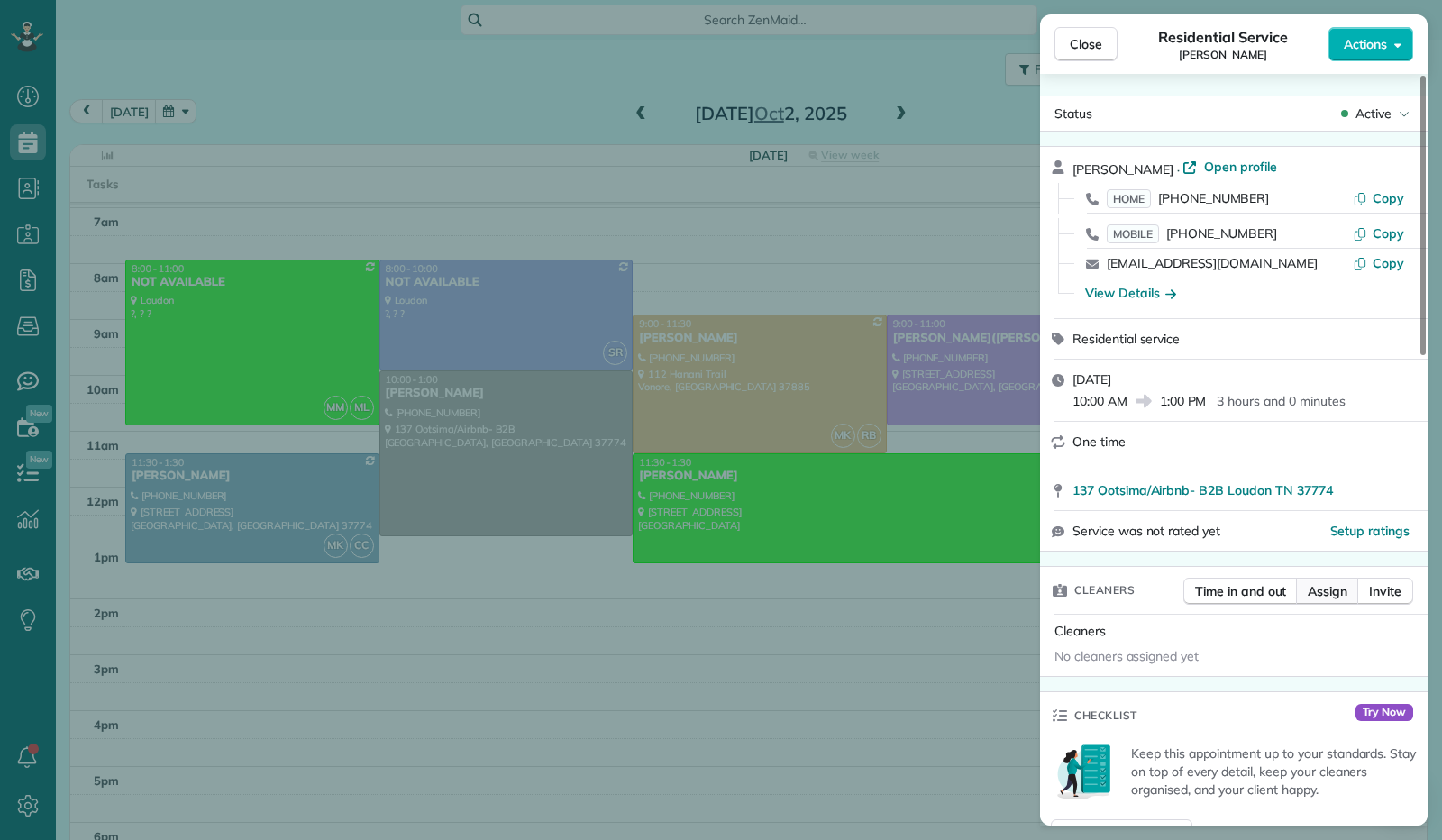
click at [1323, 590] on span "Assign" at bounding box center [1328, 591] width 40 height 18
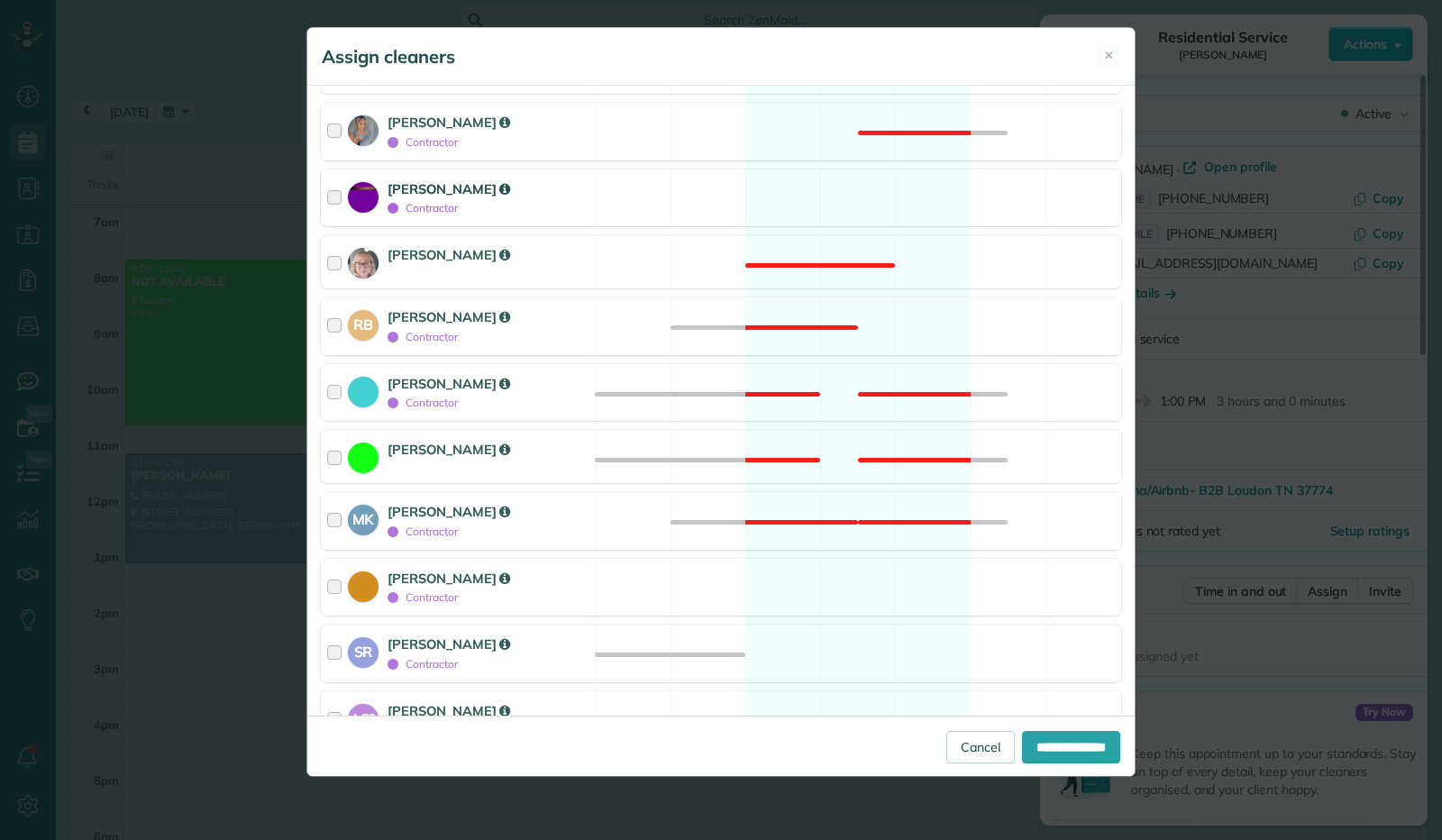
scroll to position [270, 0]
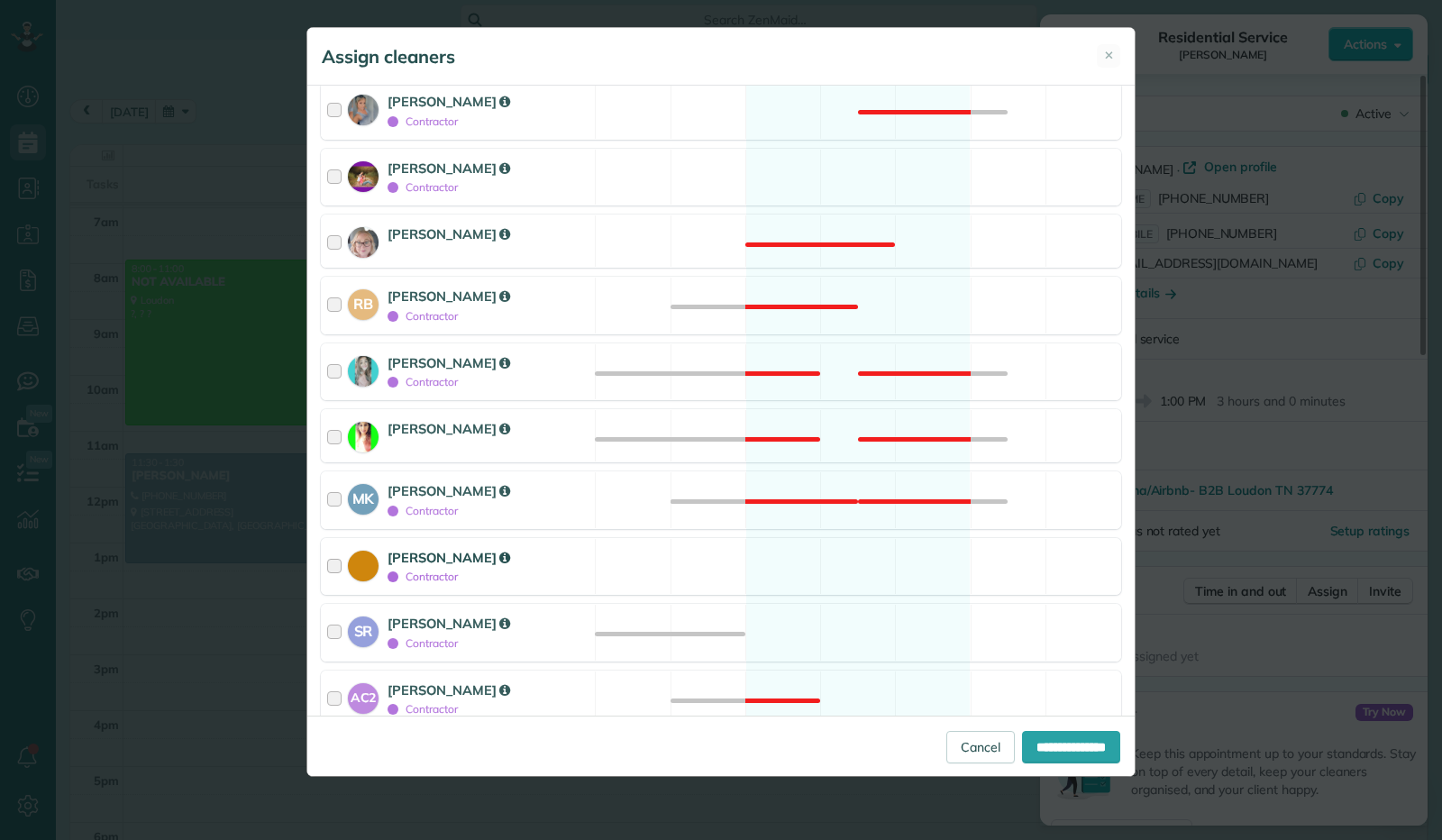
click at [334, 558] on div at bounding box center [337, 566] width 21 height 38
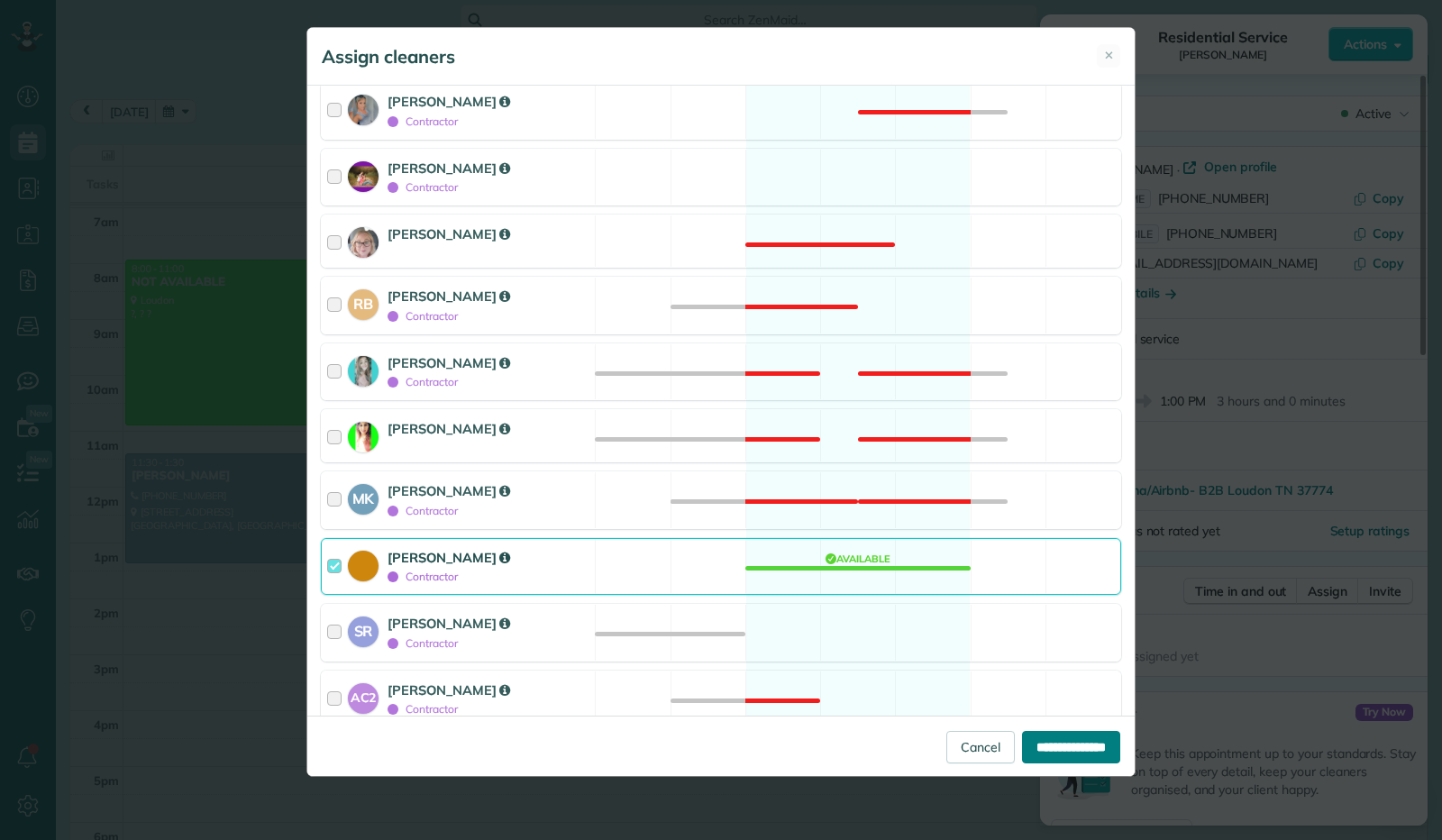
click at [1031, 741] on input "**********" at bounding box center [1070, 747] width 98 height 33
type input "**********"
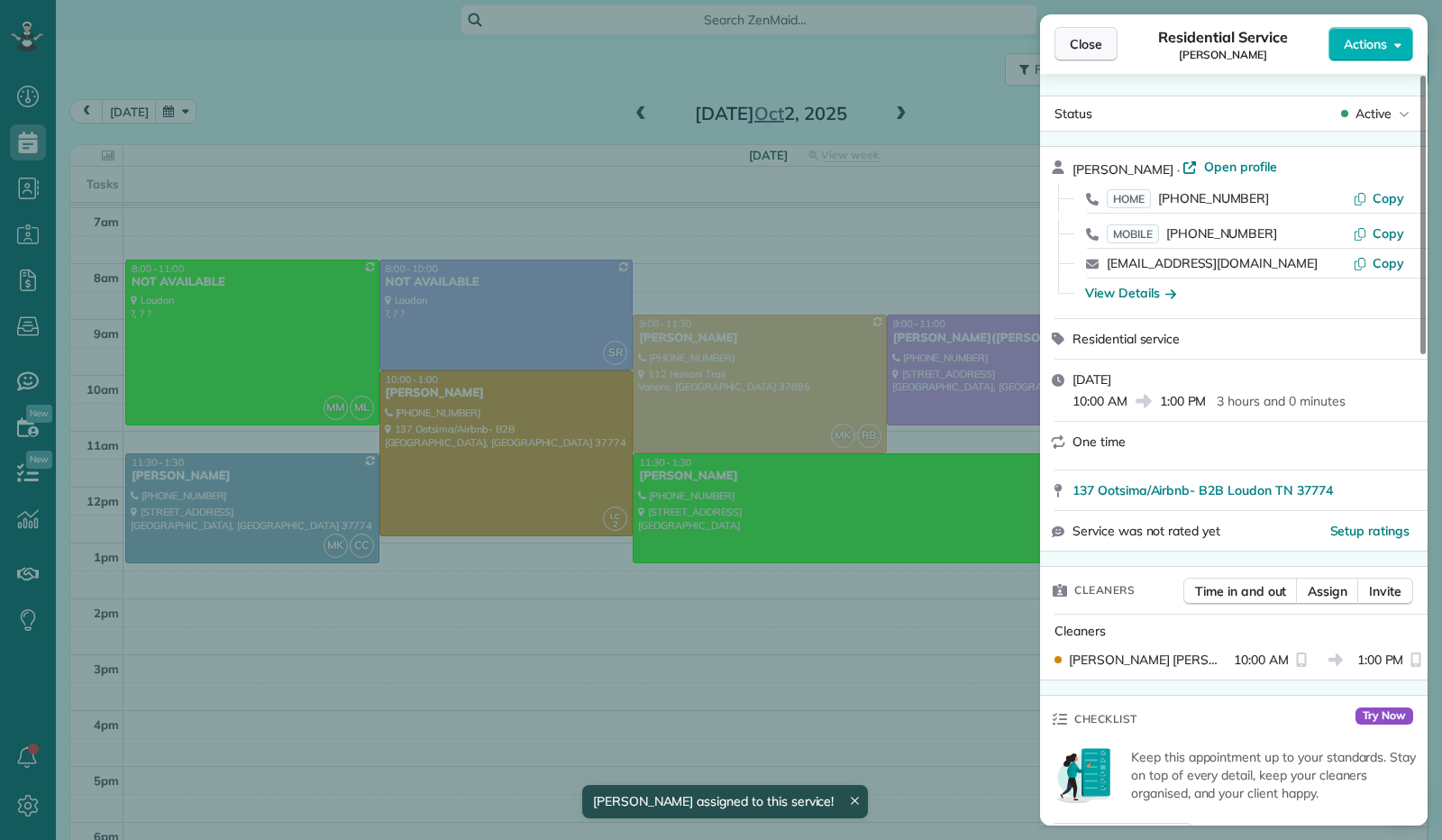
click at [1092, 46] on span "Close" at bounding box center [1086, 44] width 33 height 18
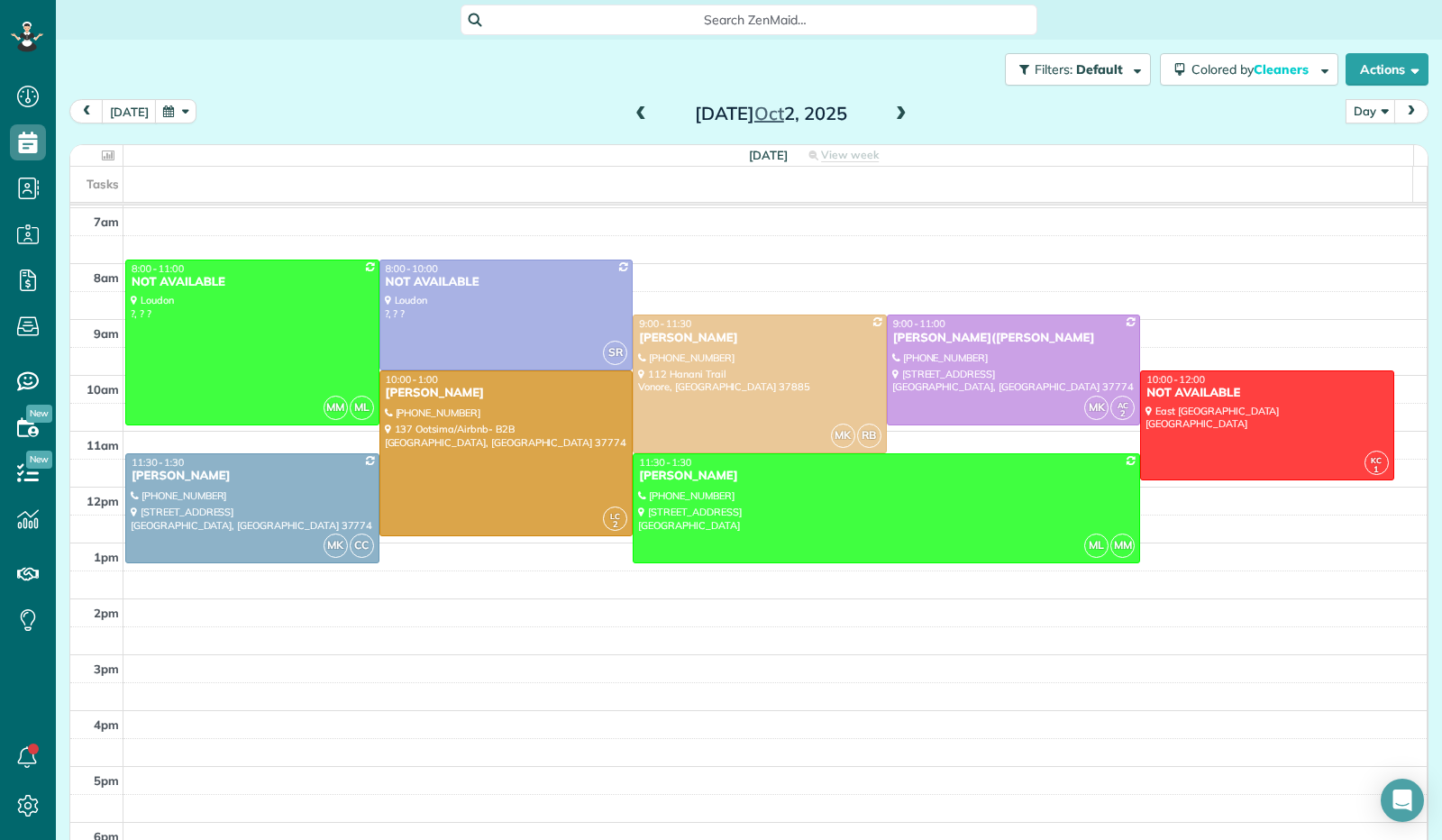
click at [891, 117] on span at bounding box center [901, 114] width 20 height 16
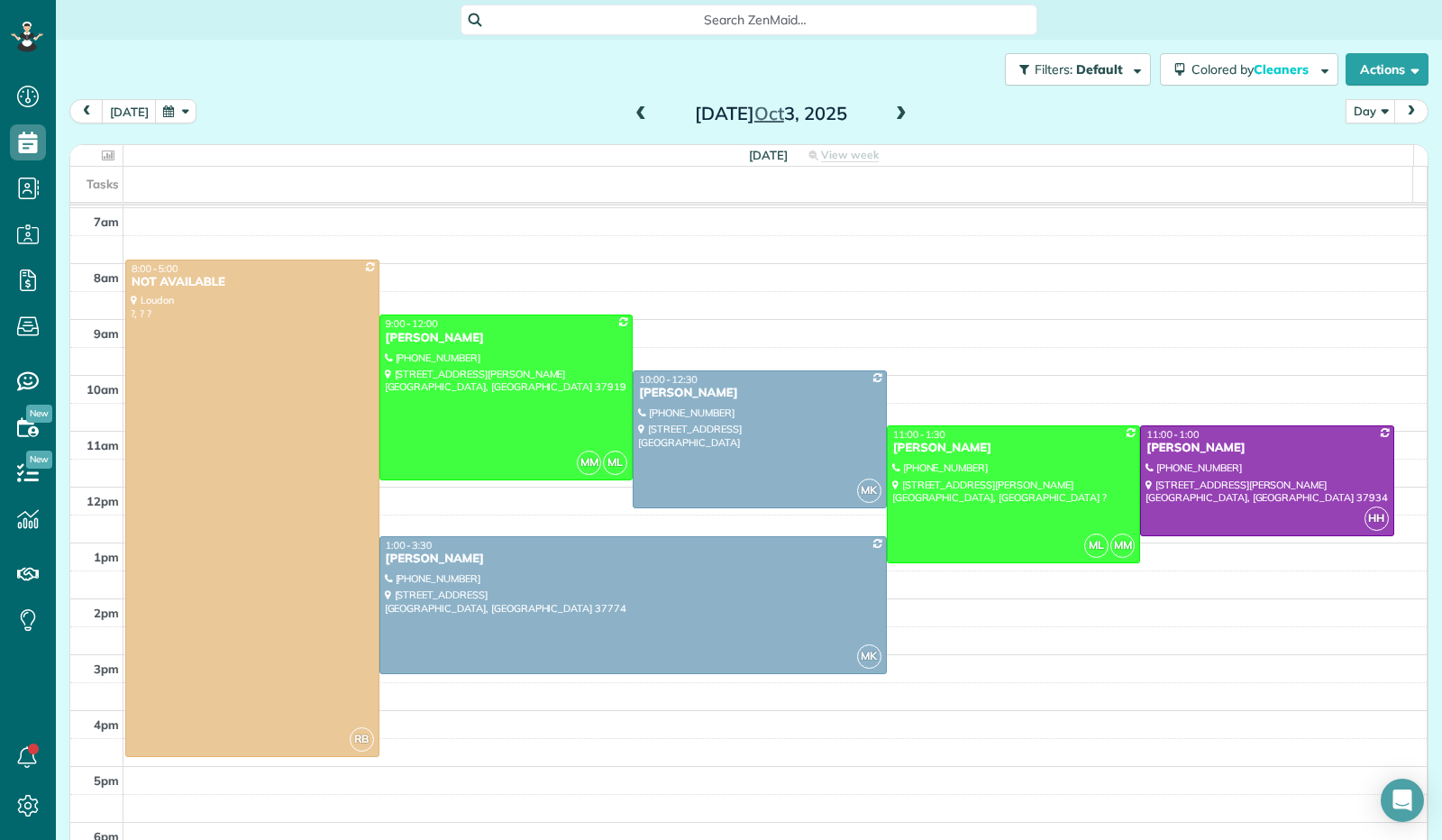
click at [891, 117] on span at bounding box center [901, 114] width 20 height 16
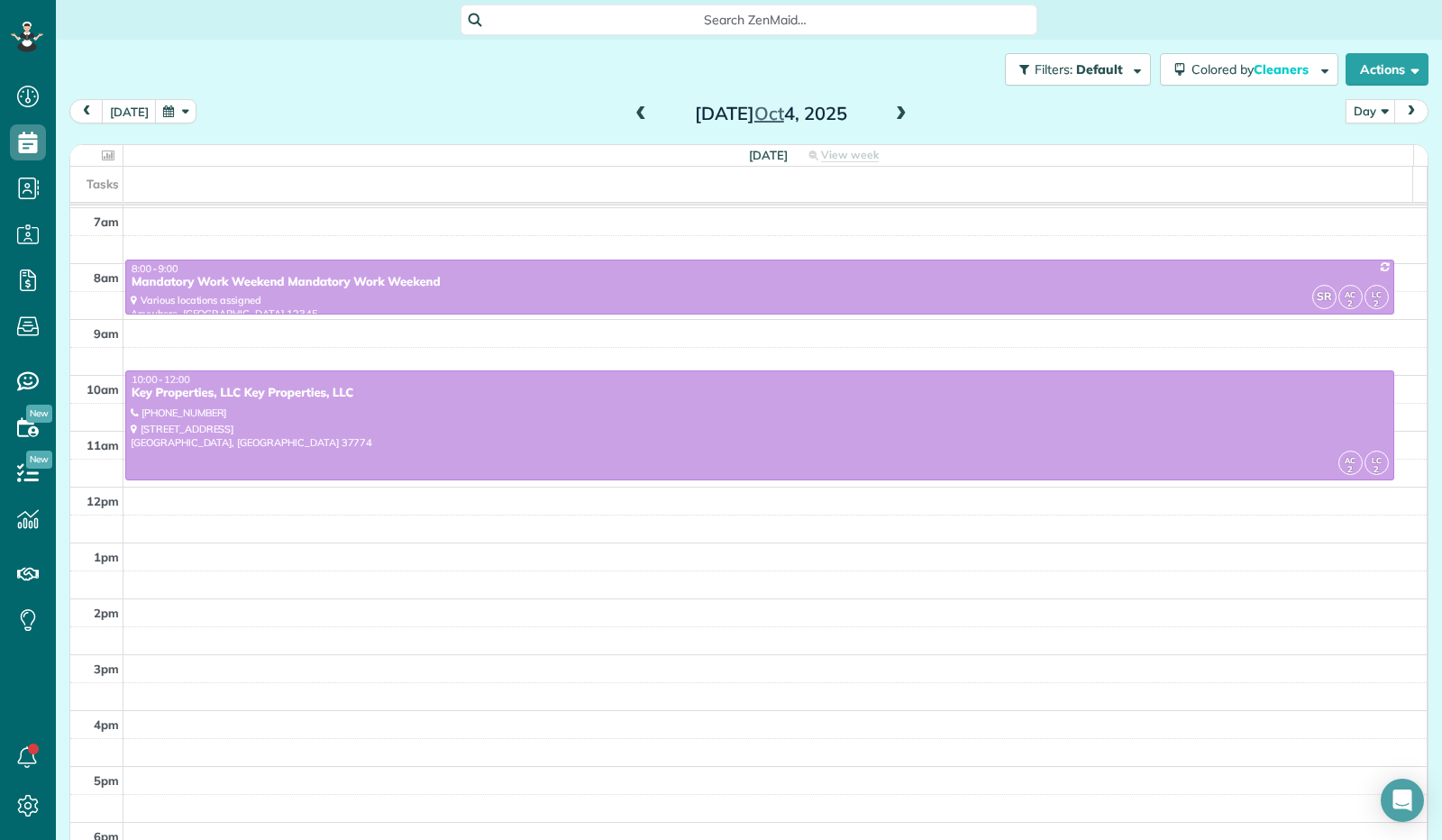
click at [891, 117] on span at bounding box center [901, 114] width 20 height 16
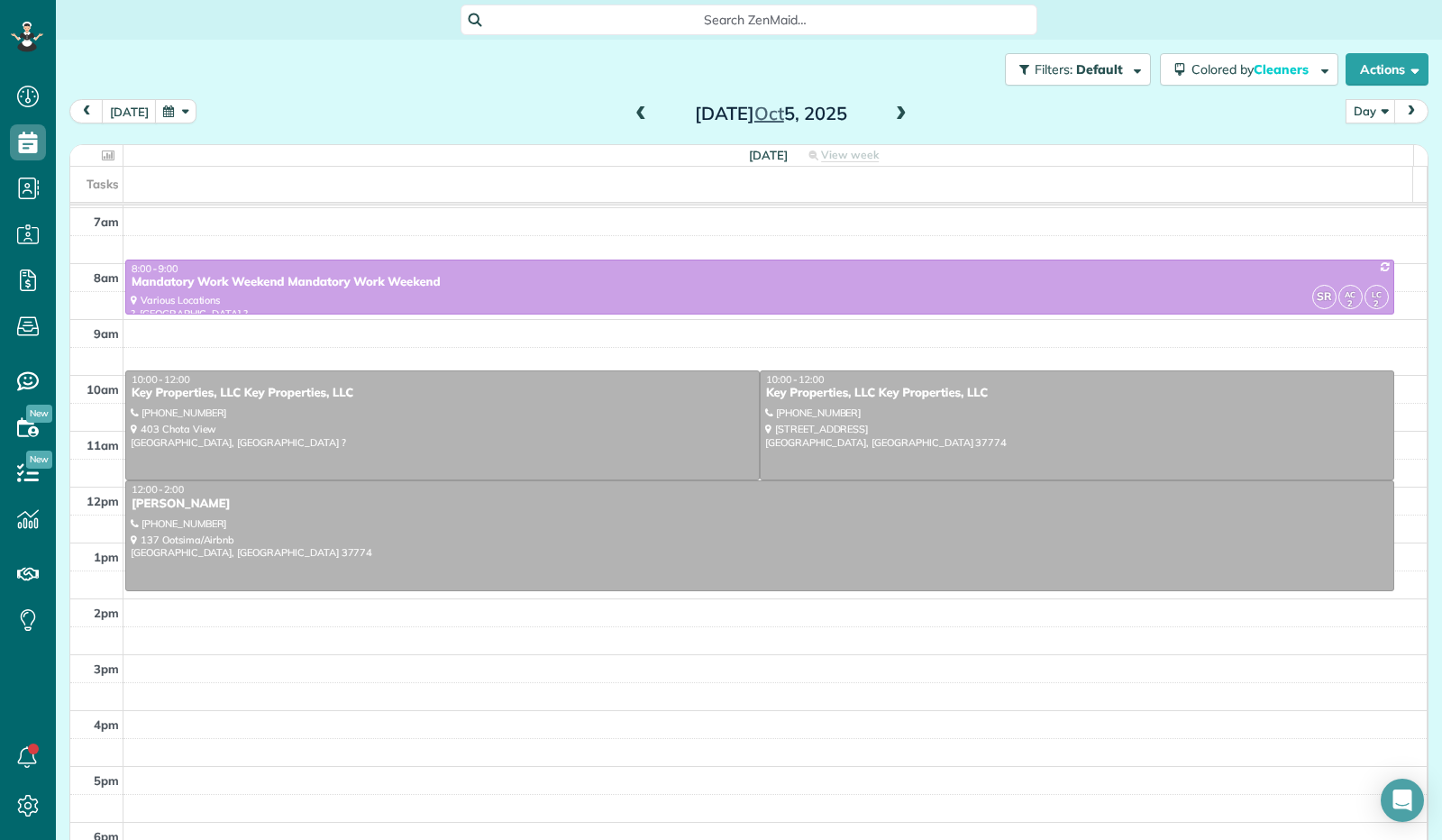
click at [891, 111] on span at bounding box center [901, 114] width 20 height 16
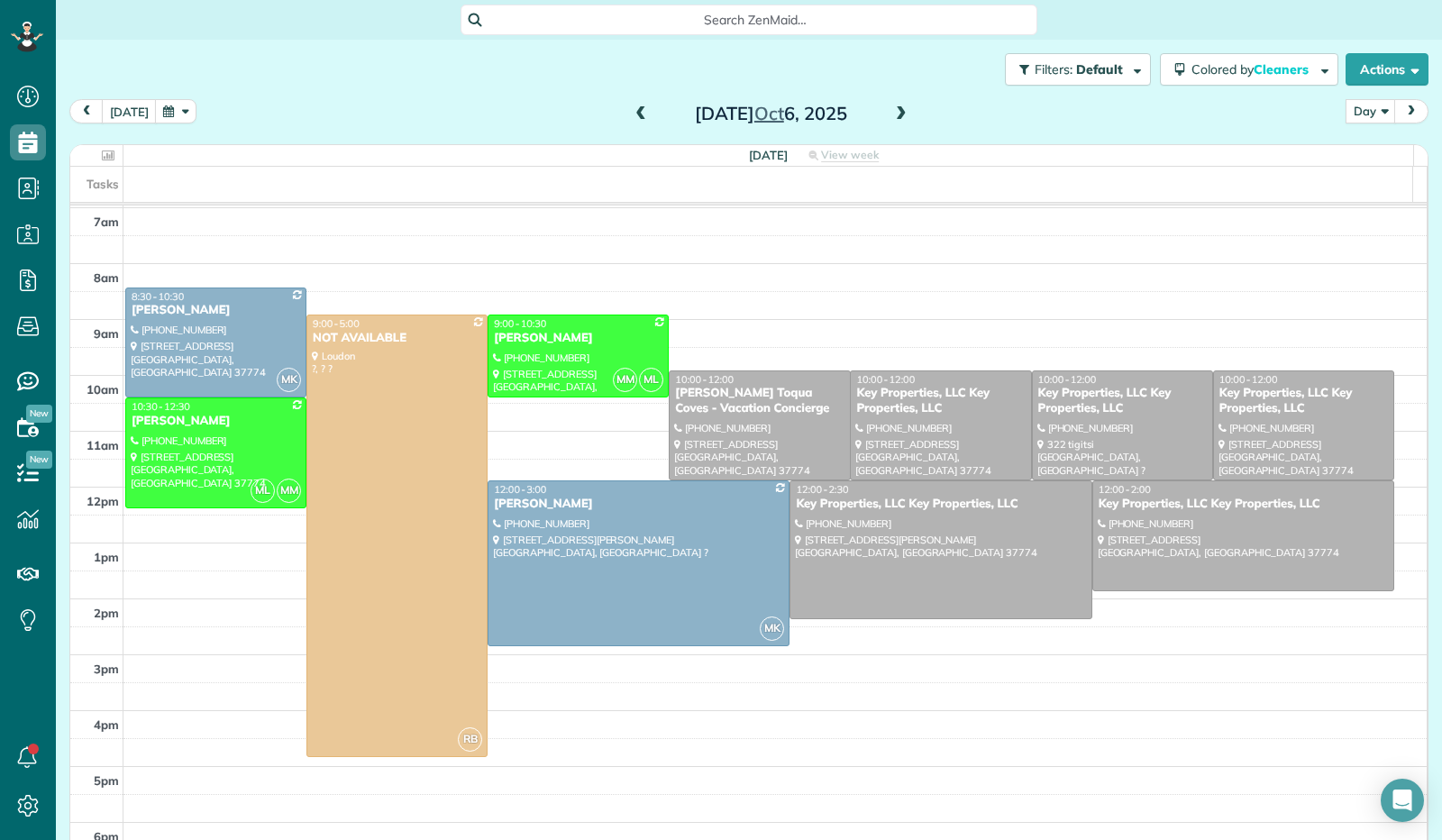
click at [891, 111] on span at bounding box center [901, 114] width 20 height 16
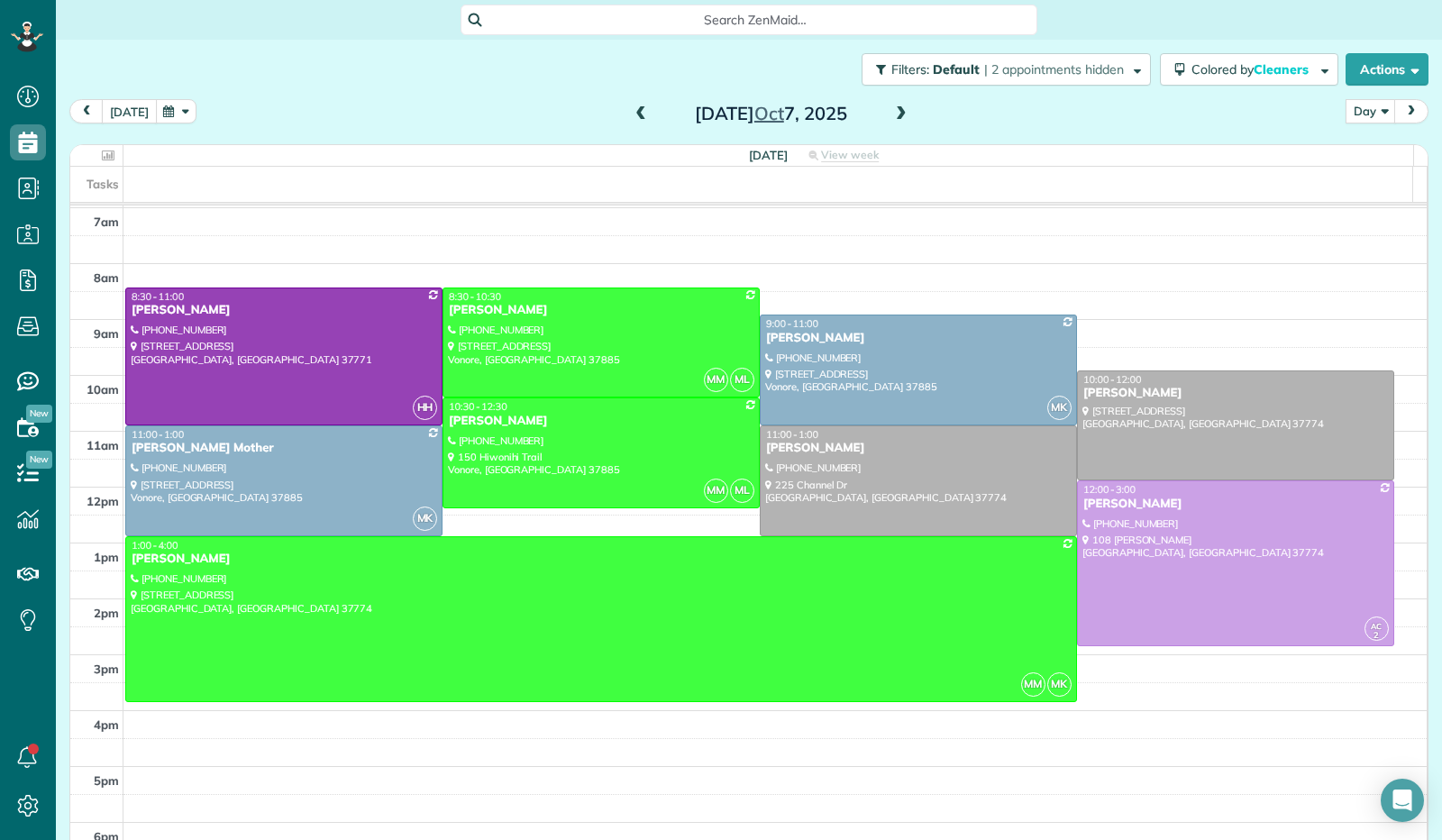
click at [128, 112] on button "today" at bounding box center [129, 111] width 55 height 24
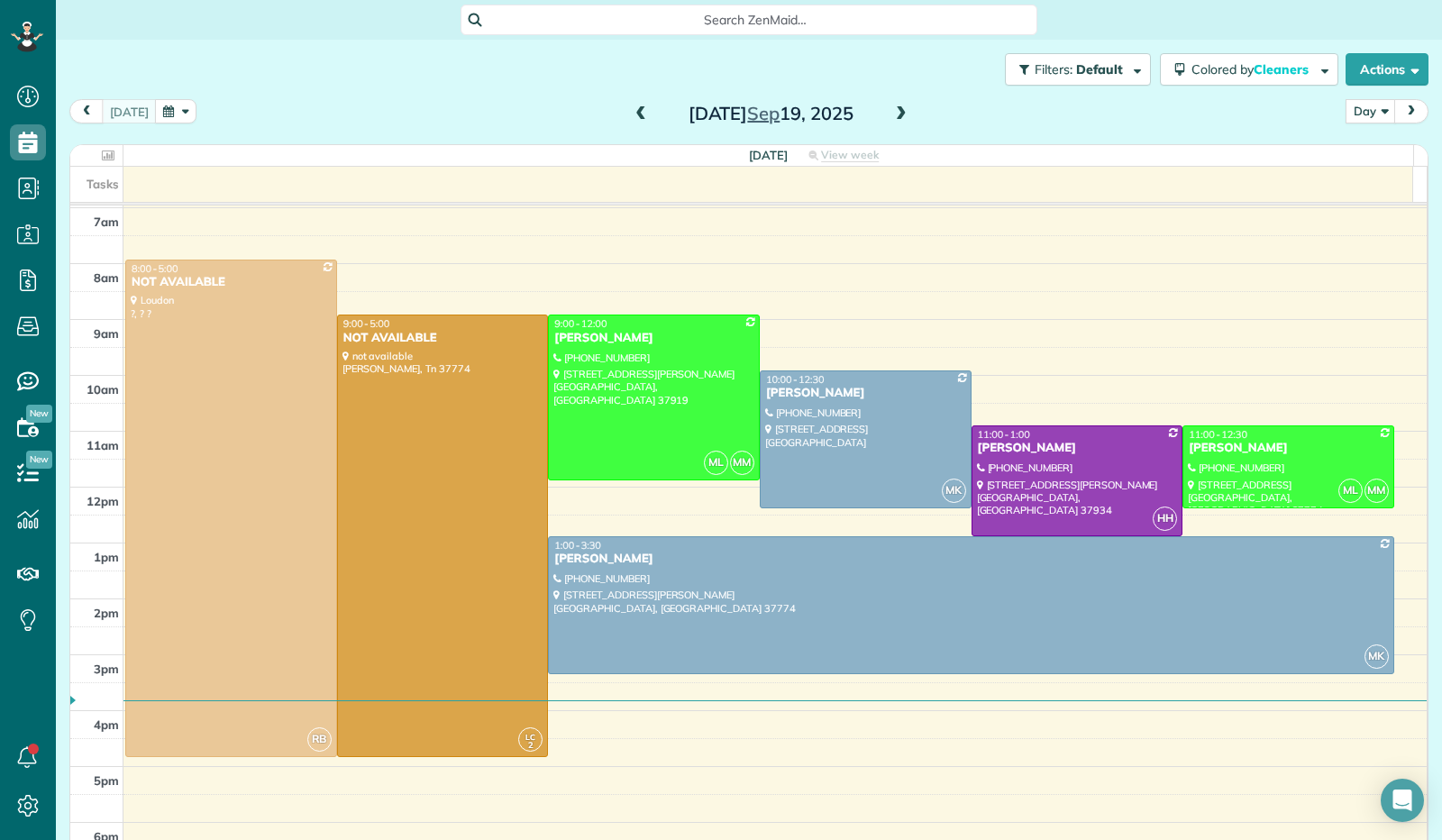
click at [177, 105] on button "button" at bounding box center [176, 111] width 42 height 24
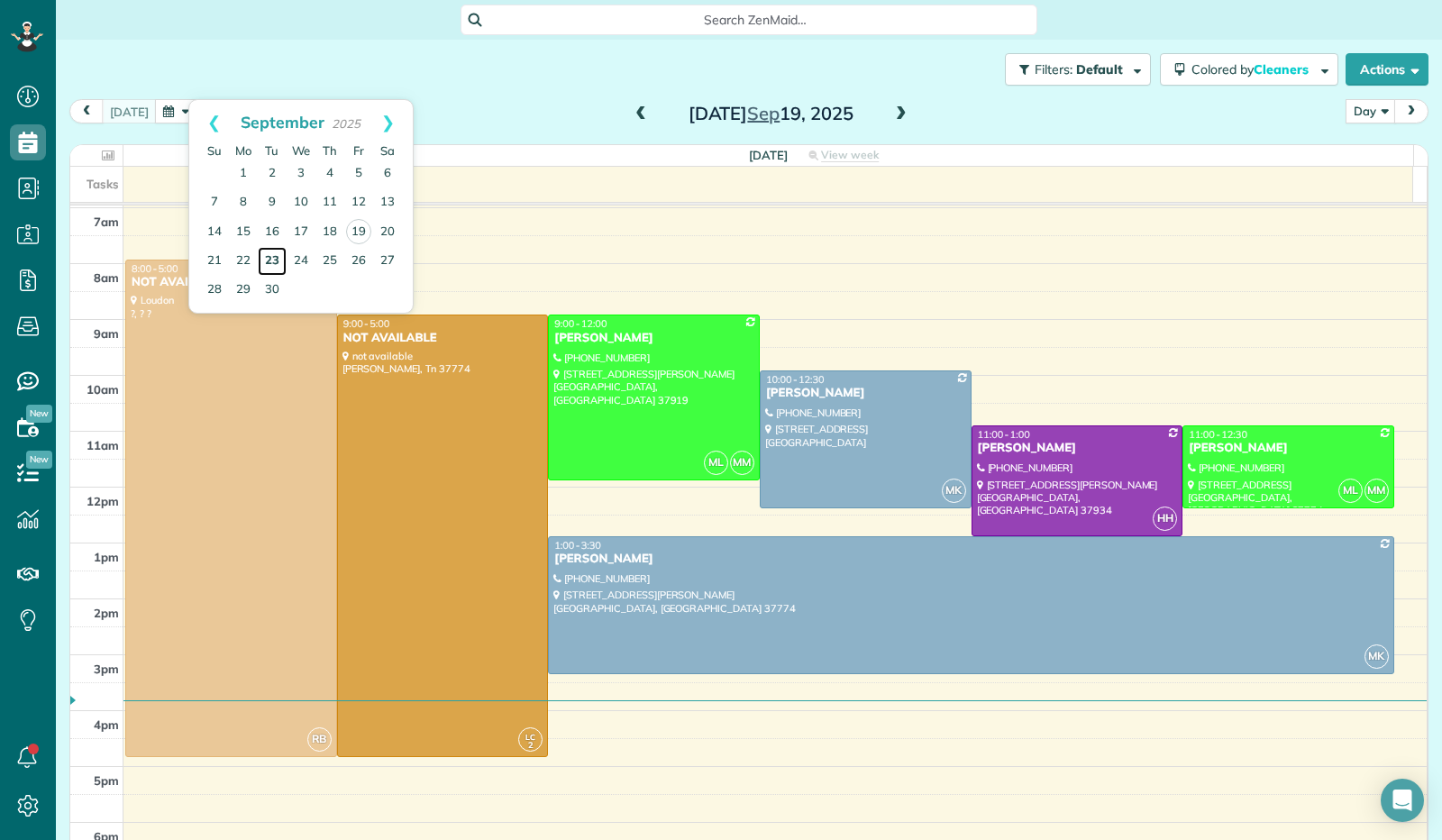
click at [273, 250] on link "23" at bounding box center [272, 261] width 29 height 29
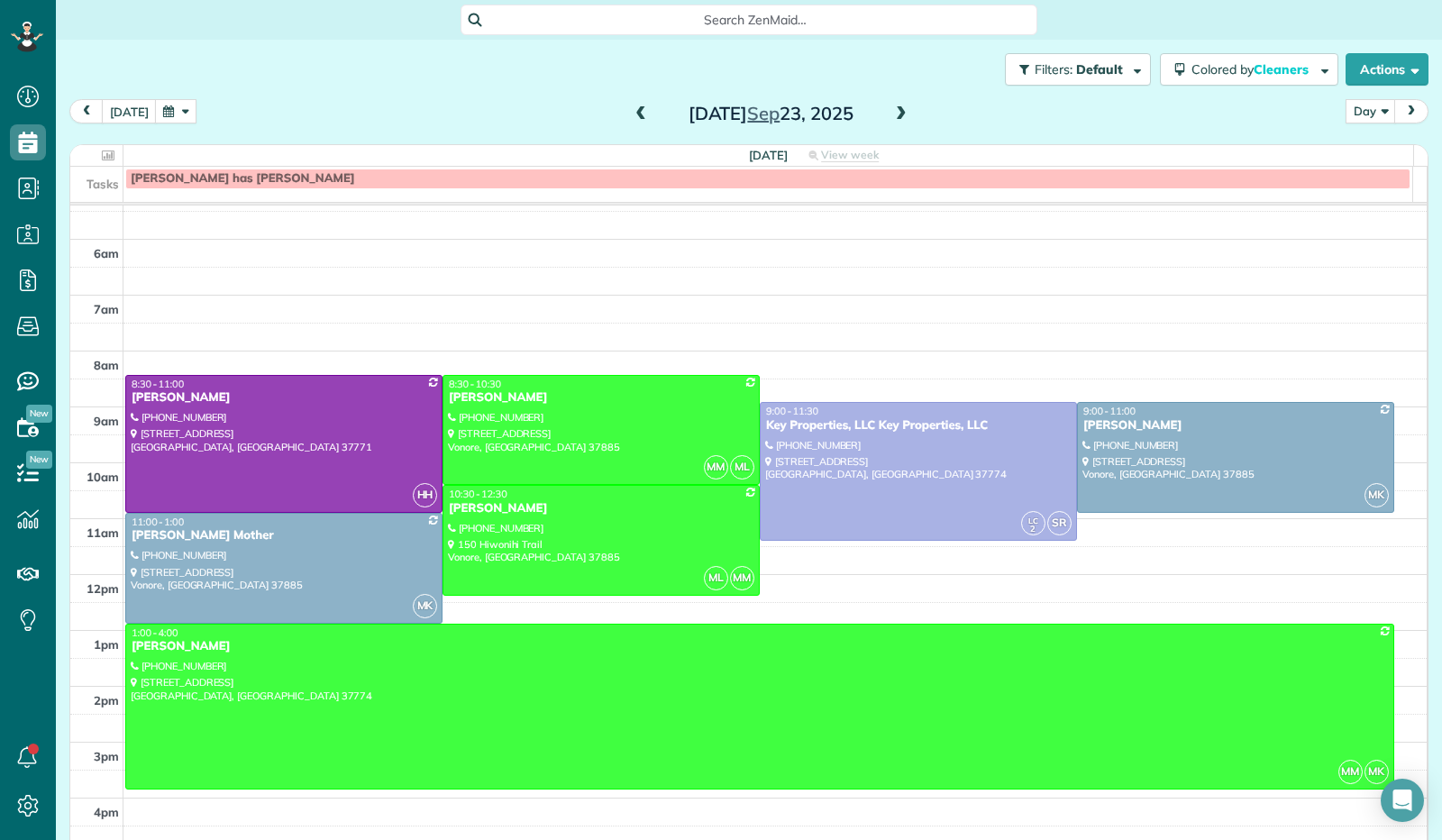
scroll to position [242, 0]
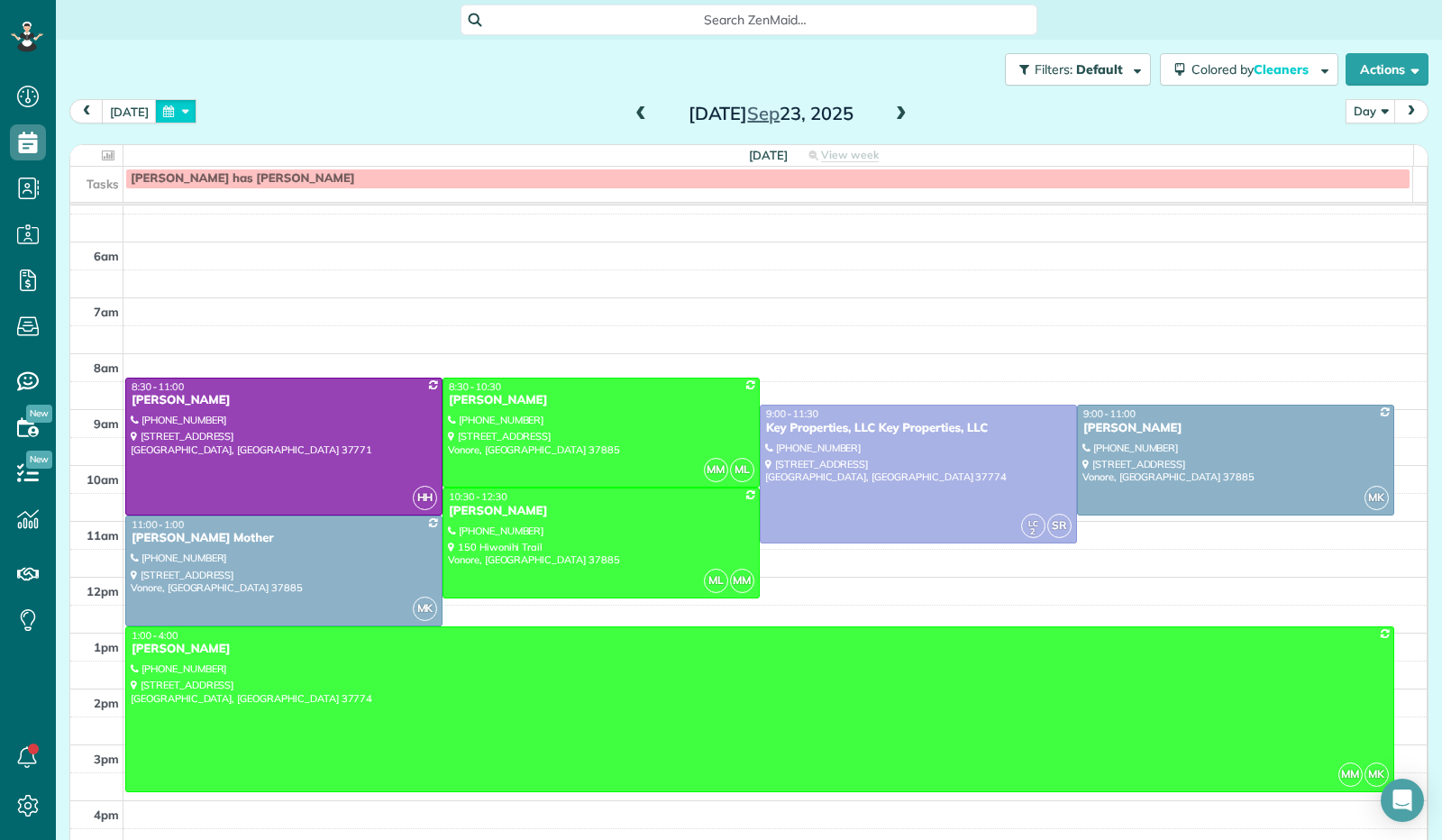
click at [161, 107] on button "button" at bounding box center [176, 111] width 42 height 24
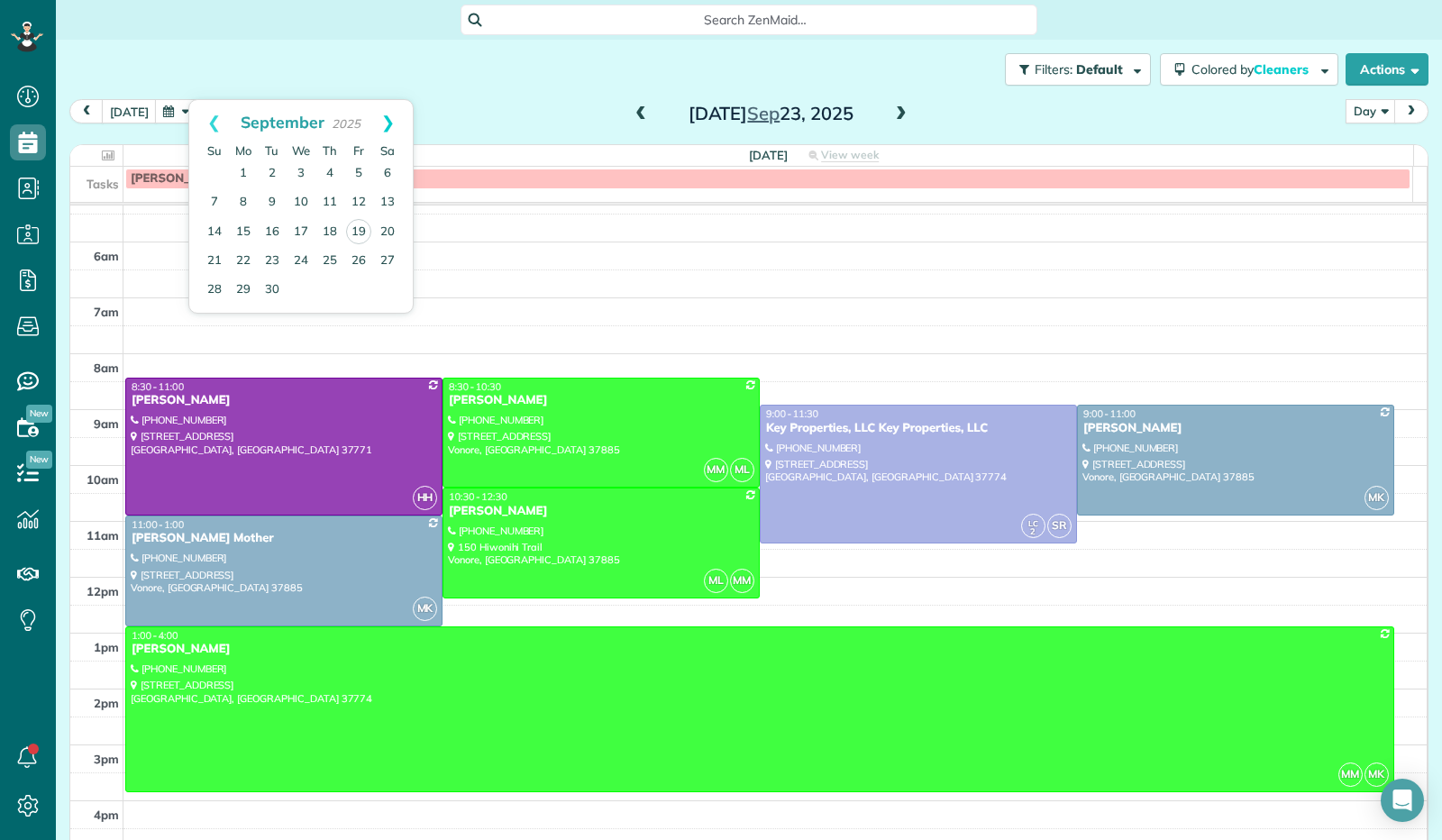
click at [382, 113] on link "Next" at bounding box center [388, 122] width 50 height 45
click at [268, 226] on link "14" at bounding box center [272, 232] width 29 height 29
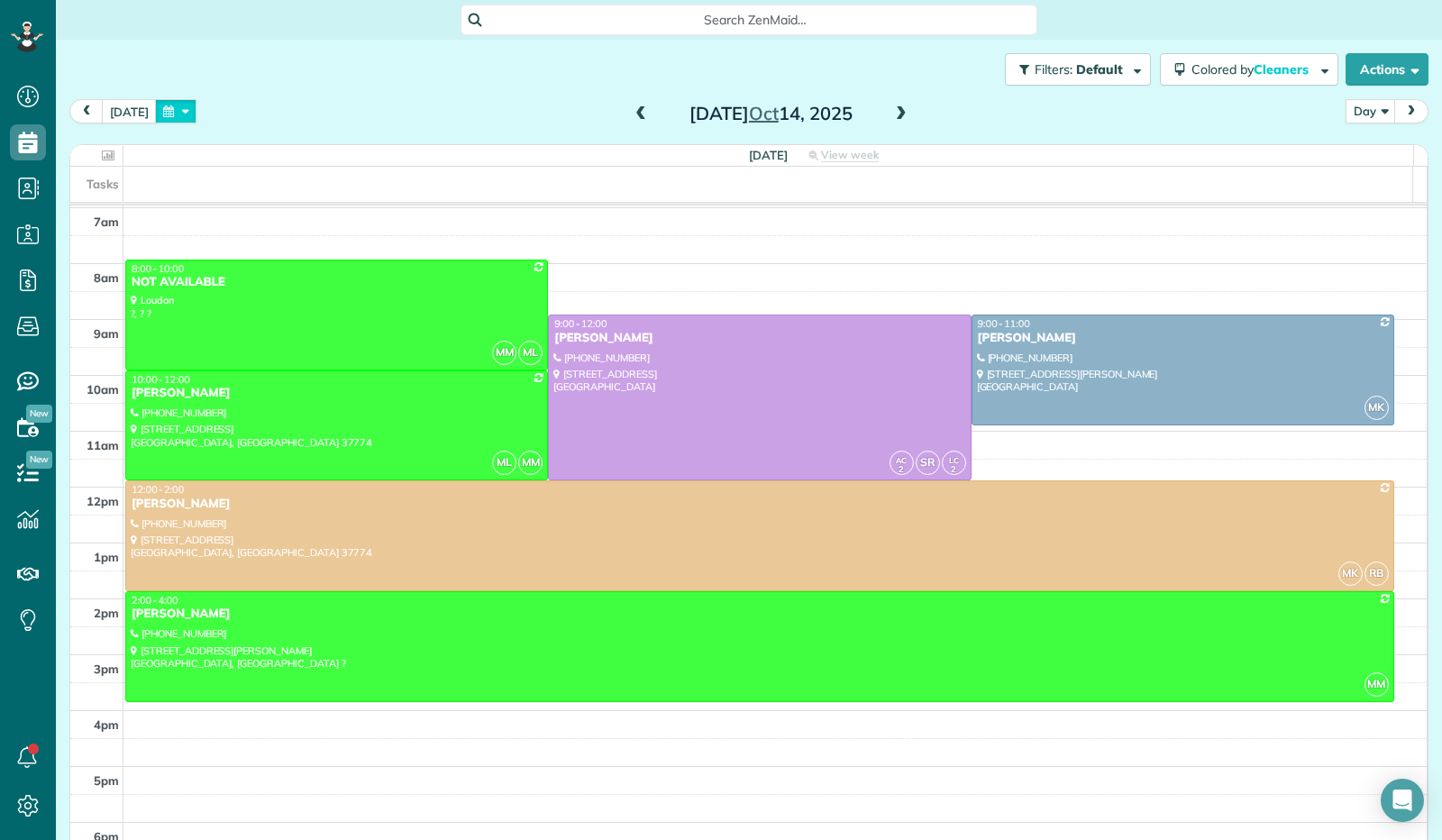
click at [165, 111] on button "button" at bounding box center [176, 111] width 42 height 24
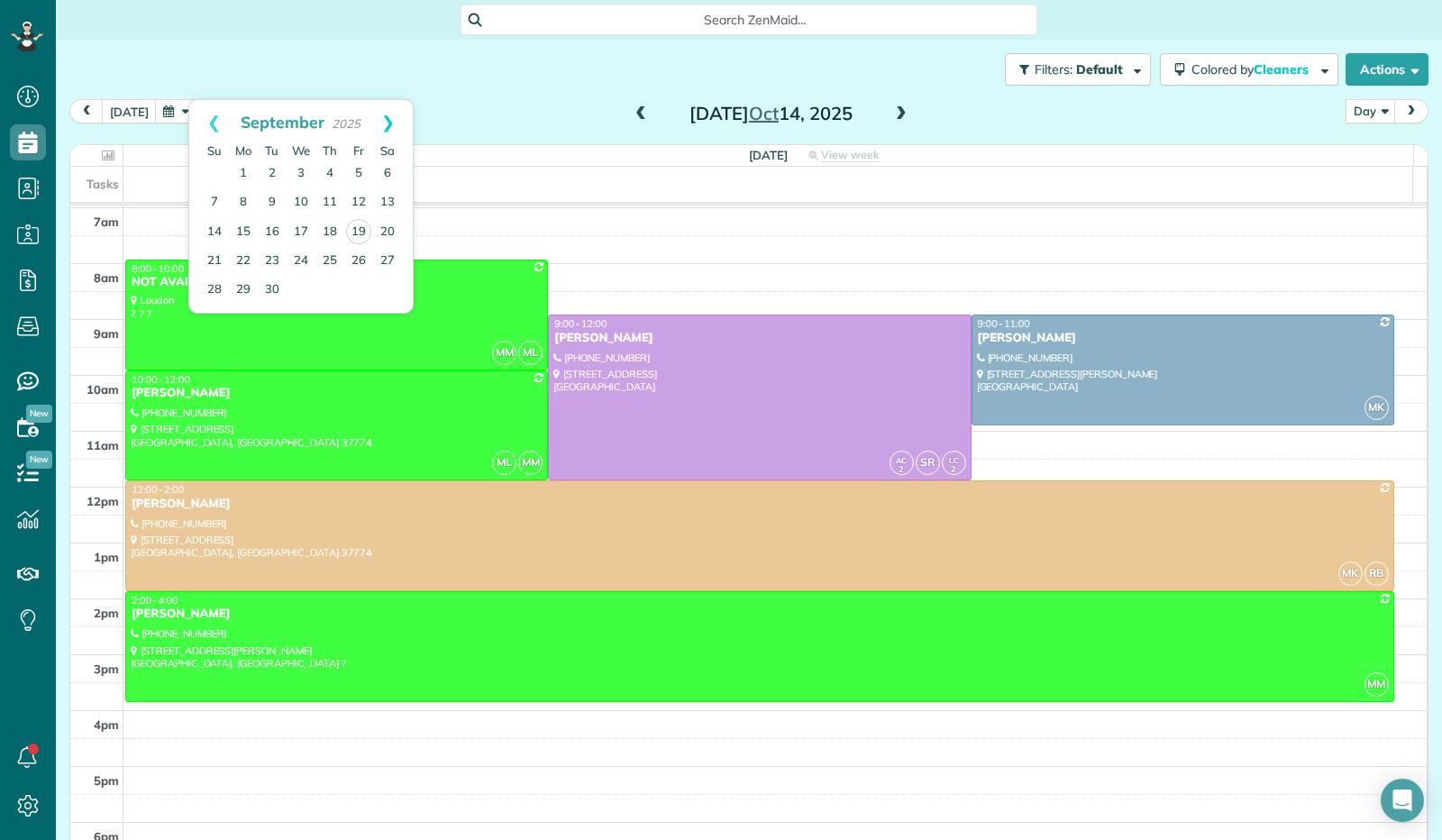
click at [388, 121] on link "Next" at bounding box center [388, 122] width 50 height 45
click at [277, 257] on link "21" at bounding box center [272, 260] width 29 height 29
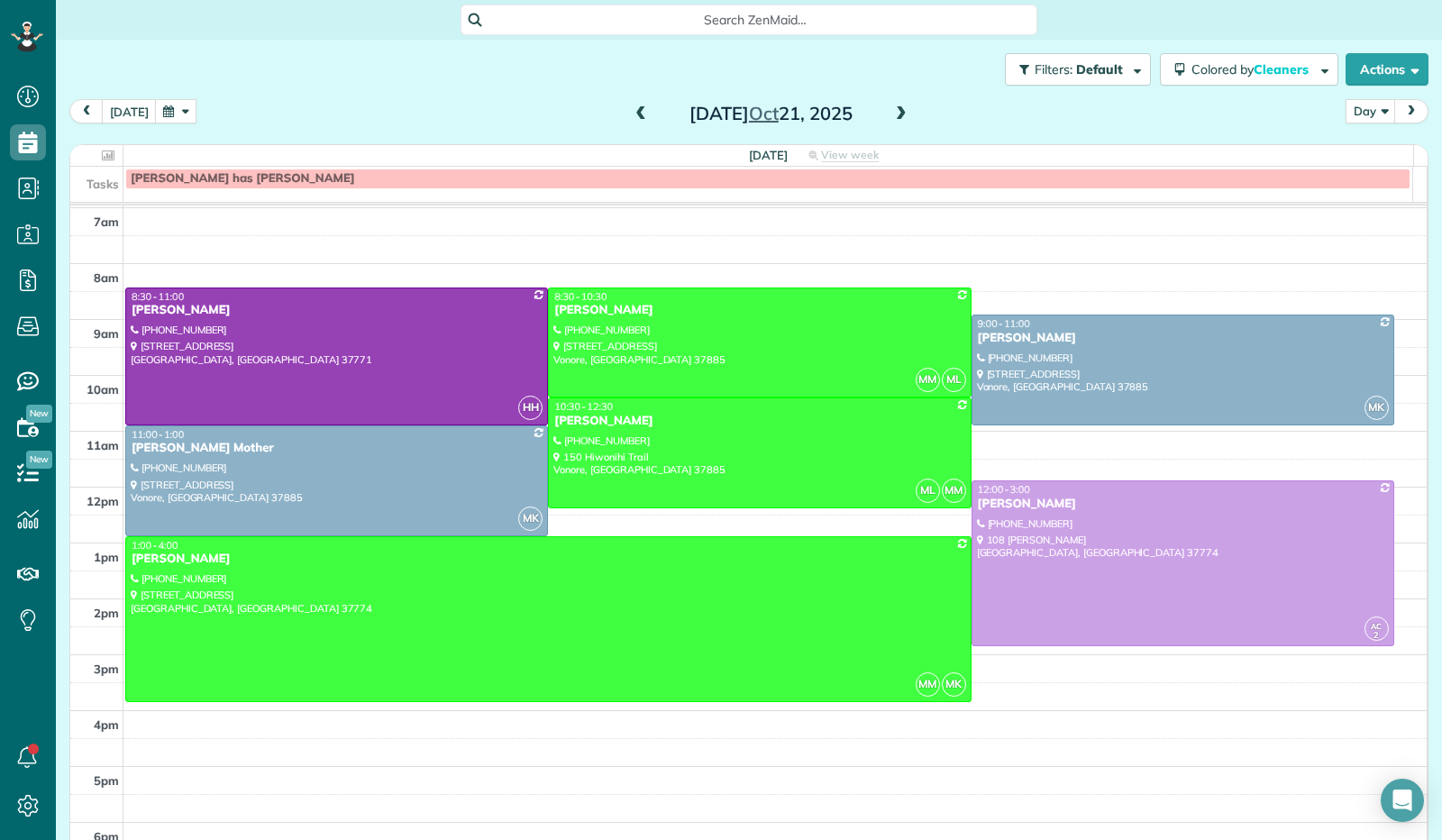
click at [181, 111] on button "button" at bounding box center [176, 111] width 42 height 24
